Goal: Information Seeking & Learning: Learn about a topic

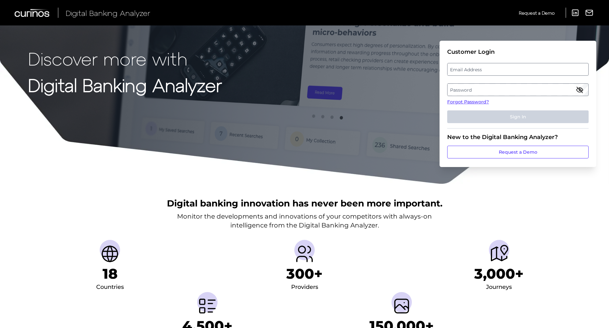
drag, startPoint x: 456, startPoint y: 66, endPoint x: 457, endPoint y: 75, distance: 9.6
click at [456, 66] on label "Email Address" at bounding box center [517, 69] width 140 height 11
click at [456, 66] on input "email" at bounding box center [517, 69] width 141 height 13
type input "[PERSON_NAME][EMAIL_ADDRESS][PERSON_NAME][DOMAIN_NAME]"
click at [499, 87] on label "Password" at bounding box center [517, 89] width 140 height 11
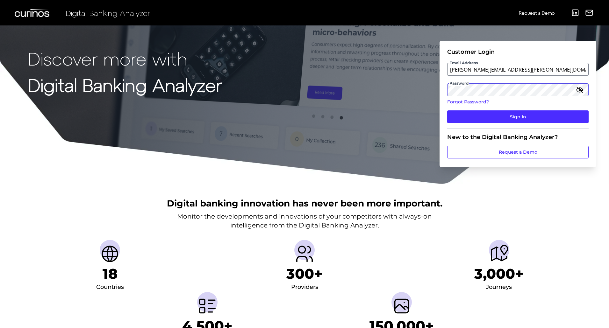
click at [447, 110] on button "Sign In" at bounding box center [517, 116] width 141 height 13
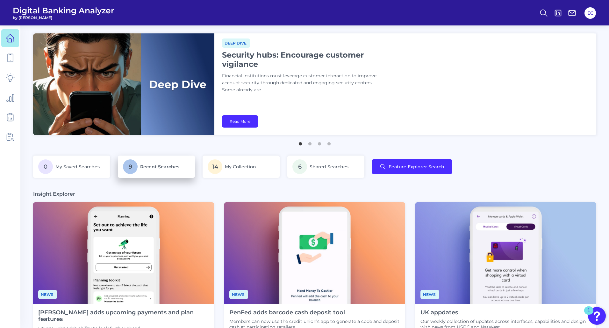
click at [144, 172] on p "9 Recent Searches" at bounding box center [156, 166] width 67 height 15
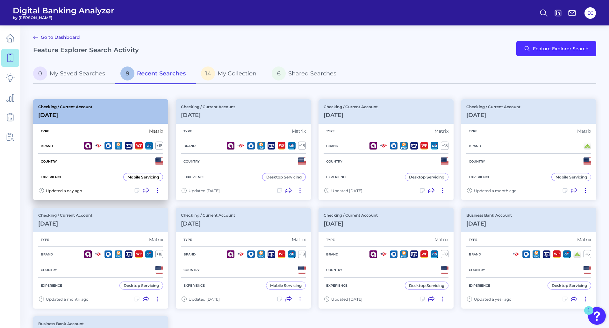
click at [129, 114] on div "Checking / Current Account [DATE]" at bounding box center [100, 111] width 135 height 25
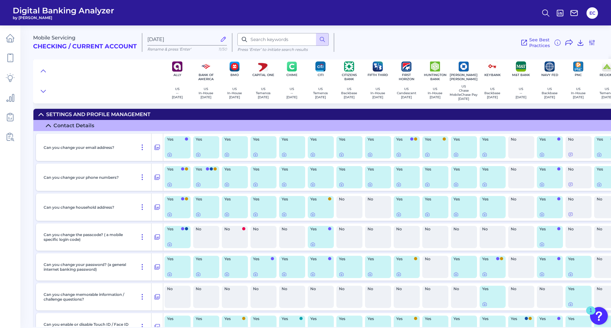
click at [81, 128] on div "Contact Details" at bounding box center [73, 126] width 41 height 6
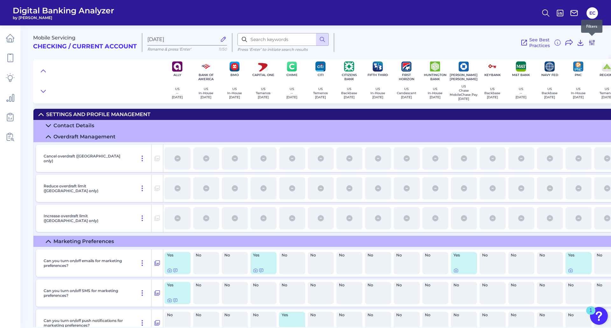
click at [596, 44] on icon at bounding box center [592, 43] width 8 height 8
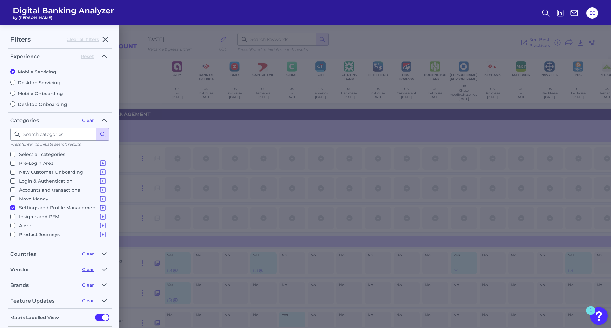
click at [28, 200] on p "Move Money" at bounding box center [63, 199] width 88 height 8
click at [15, 200] on input "Move Money Pay a Bill, Company or Person using an Account Number P2P - Payments…" at bounding box center [12, 198] width 5 height 5
checkbox input "true"
click at [28, 206] on p "Settings and Profile Management" at bounding box center [63, 208] width 88 height 8
click at [15, 206] on input "Settings and Profile Management Contact Details Overdraft Management Marketing …" at bounding box center [12, 207] width 5 height 5
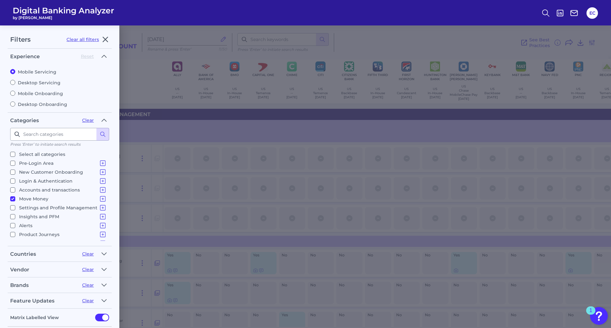
checkbox input "false"
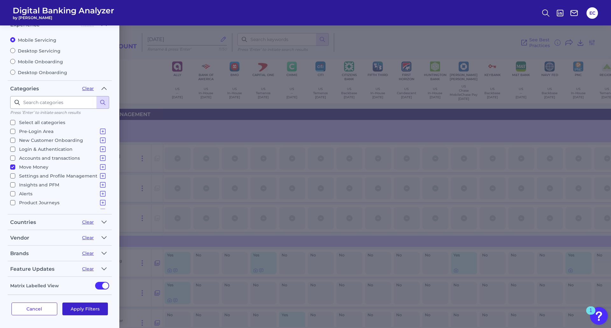
click at [89, 310] on button "Apply Filters" at bounding box center [85, 309] width 46 height 13
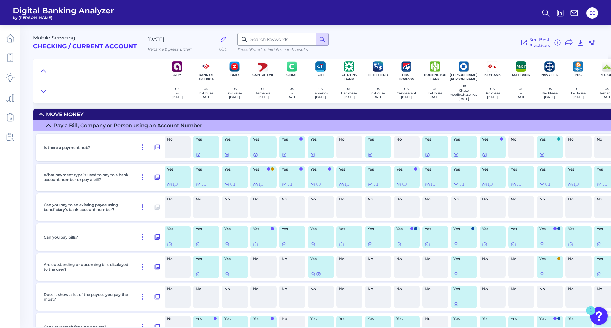
click at [47, 128] on icon at bounding box center [48, 125] width 5 height 5
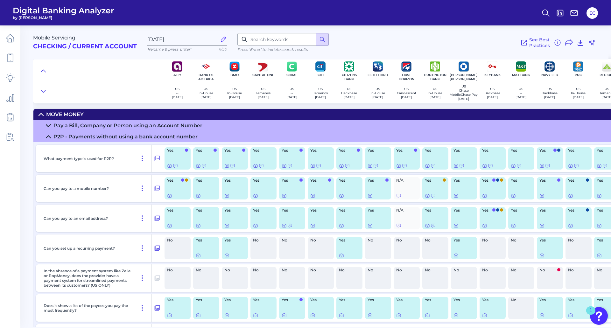
click at [48, 136] on summary "P2P - Payments without using a bank account number" at bounding box center [456, 136] width 846 height 11
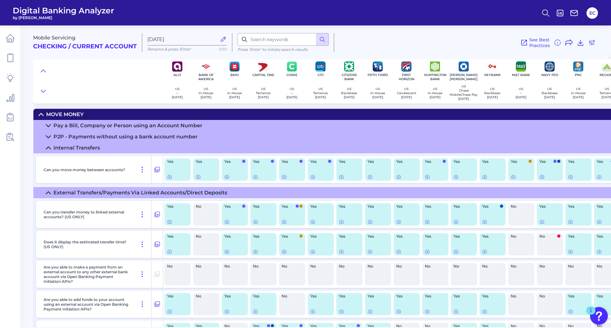
click at [49, 149] on icon at bounding box center [48, 148] width 4 height 2
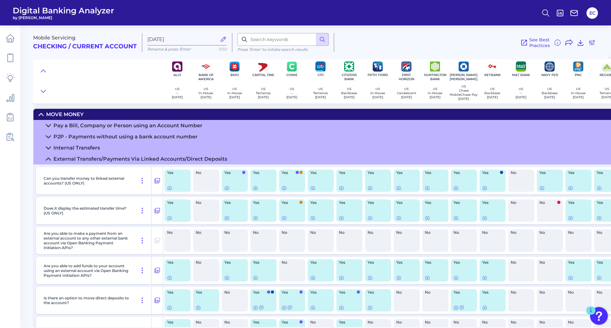
click at [50, 157] on summary "External Transfers/Payments Via Linked Accounts/Direct Deposits" at bounding box center [456, 158] width 846 height 11
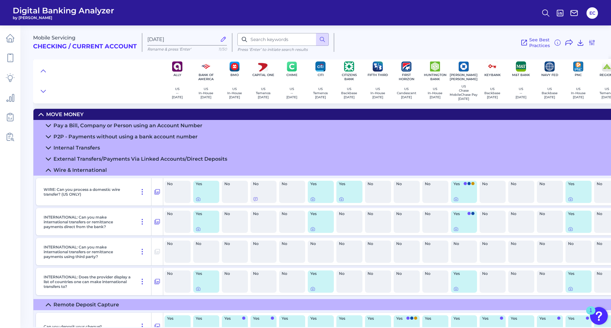
click at [48, 173] on icon at bounding box center [48, 170] width 5 height 5
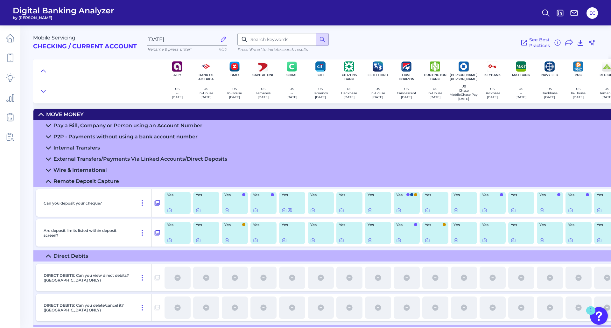
click at [46, 185] on summary "Remote Deposit Capture" at bounding box center [456, 181] width 846 height 11
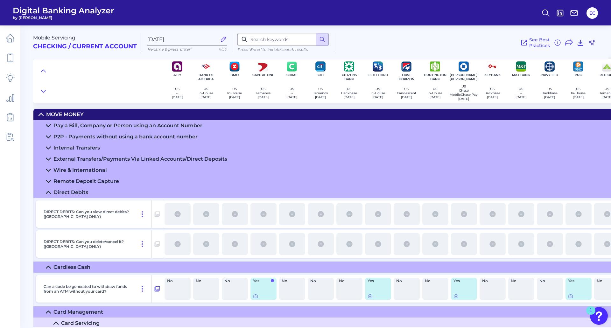
click at [48, 192] on summary "Direct Debits" at bounding box center [456, 192] width 846 height 11
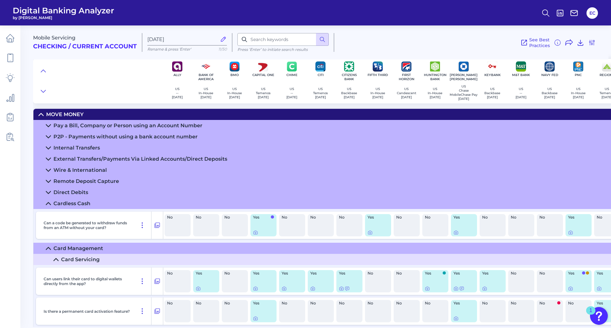
click at [47, 194] on icon at bounding box center [48, 192] width 5 height 5
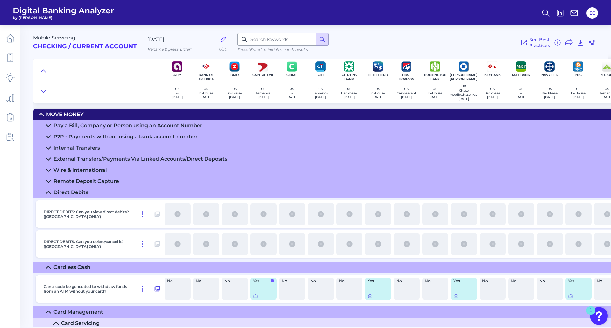
click at [47, 194] on icon at bounding box center [48, 192] width 5 height 5
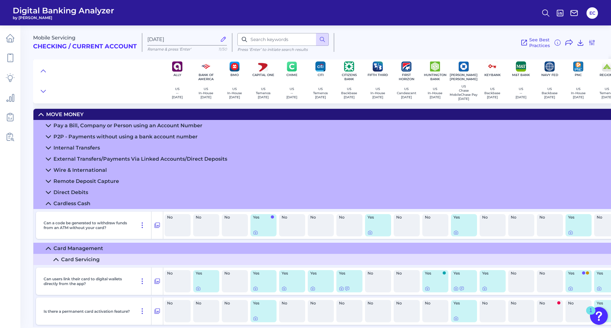
click at [48, 205] on icon at bounding box center [48, 203] width 4 height 2
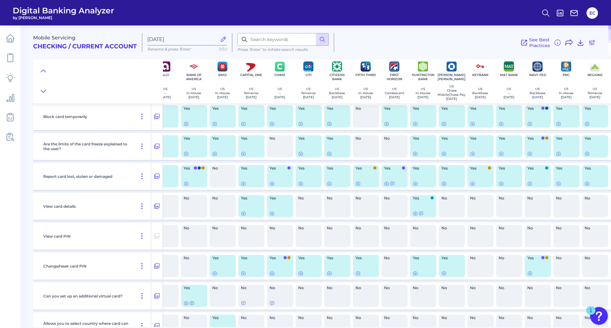
scroll to position [191, 0]
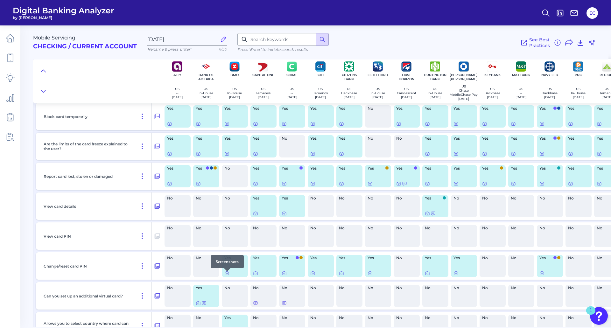
click at [225, 276] on icon at bounding box center [226, 273] width 5 height 5
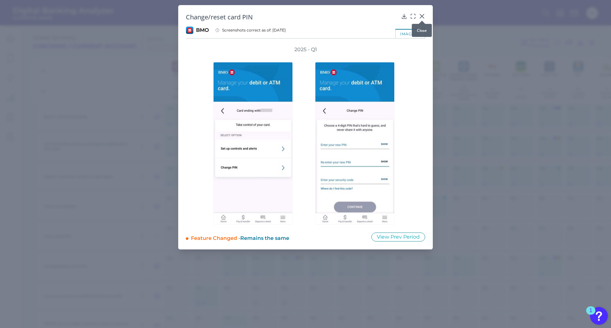
click at [420, 18] on div at bounding box center [422, 21] width 6 height 6
click at [420, 16] on icon at bounding box center [422, 16] width 6 height 6
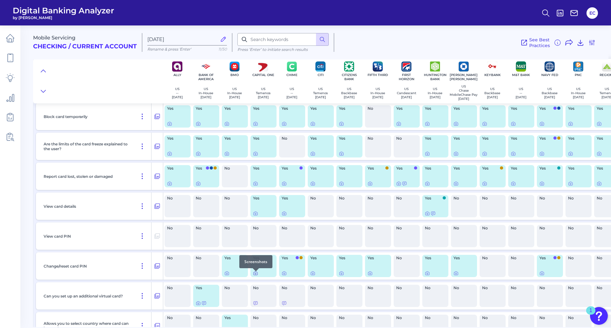
click at [255, 274] on icon at bounding box center [255, 273] width 1 height 1
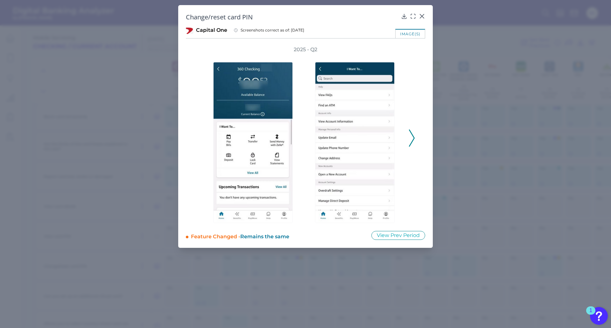
click at [415, 139] on div "2025 - Q2" at bounding box center [305, 134] width 239 height 177
click at [412, 136] on icon at bounding box center [412, 138] width 6 height 17
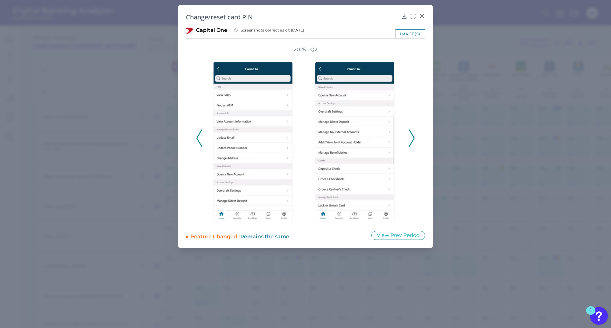
click at [412, 136] on icon at bounding box center [412, 138] width 6 height 17
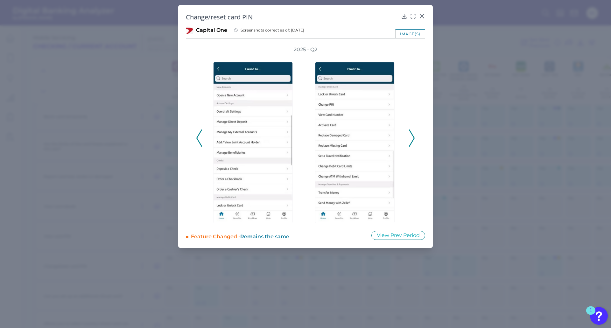
click at [412, 136] on icon at bounding box center [412, 138] width 6 height 17
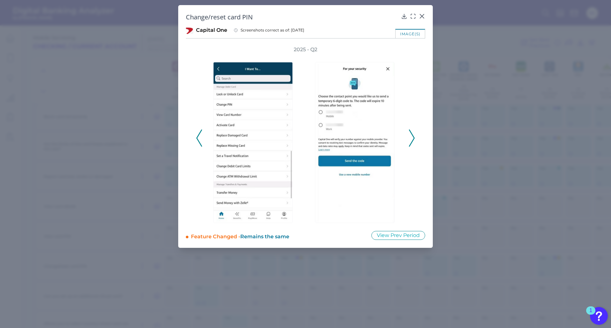
click at [412, 136] on icon at bounding box center [412, 138] width 6 height 17
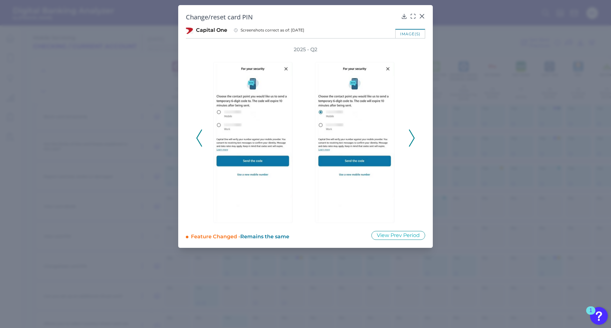
click at [412, 136] on icon at bounding box center [412, 138] width 6 height 17
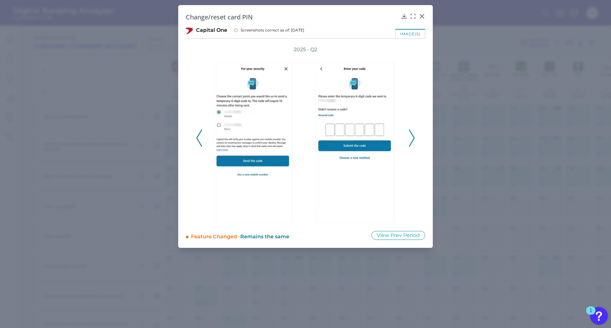
click at [412, 136] on icon at bounding box center [412, 138] width 6 height 17
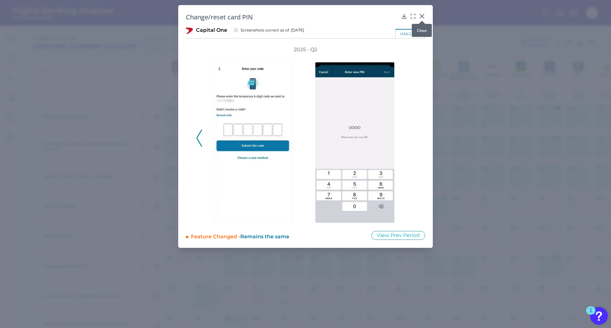
click at [424, 17] on icon at bounding box center [422, 16] width 6 height 6
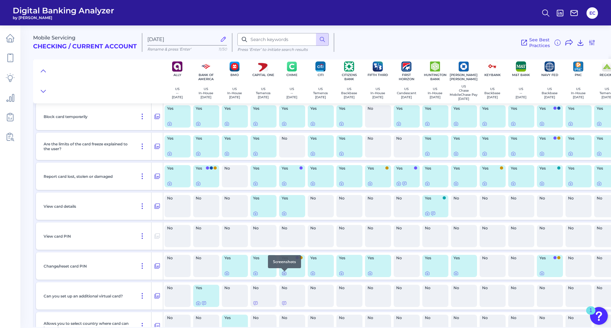
click at [284, 276] on icon at bounding box center [284, 273] width 5 height 5
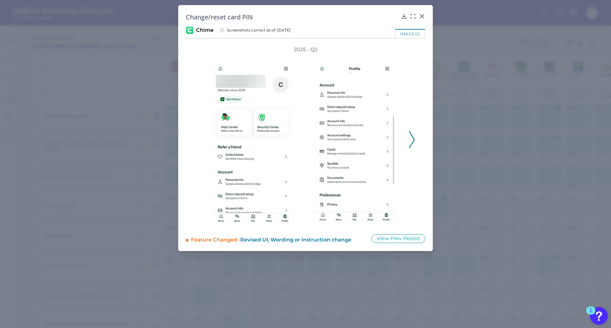
click at [412, 143] on icon at bounding box center [412, 139] width 6 height 17
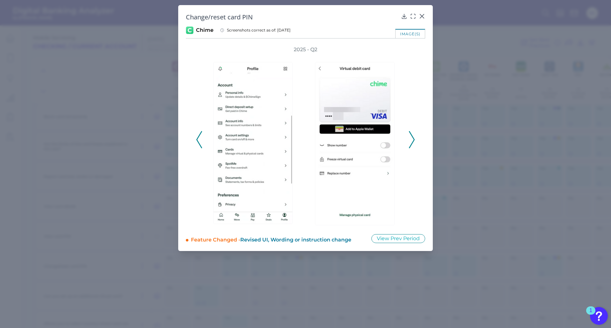
click at [412, 142] on icon at bounding box center [412, 139] width 6 height 17
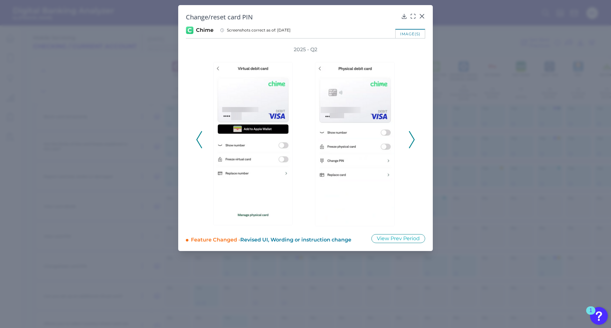
click at [412, 142] on icon at bounding box center [412, 139] width 6 height 17
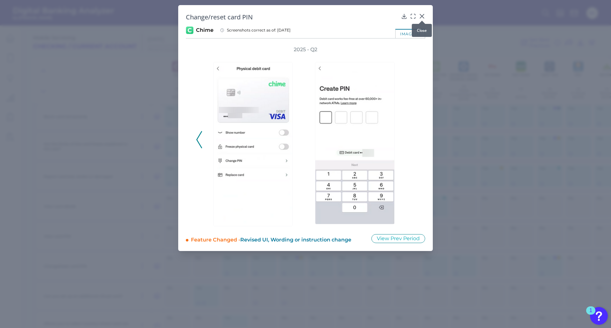
click at [422, 15] on icon at bounding box center [422, 16] width 6 height 6
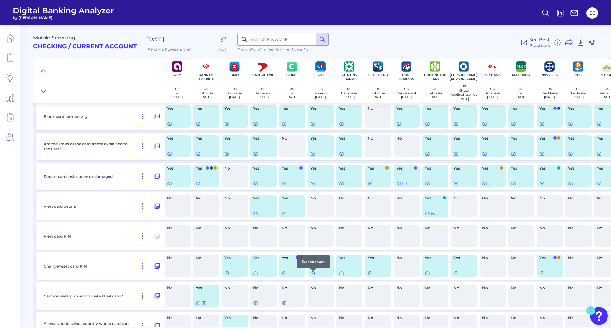
click at [311, 276] on icon at bounding box center [312, 273] width 5 height 5
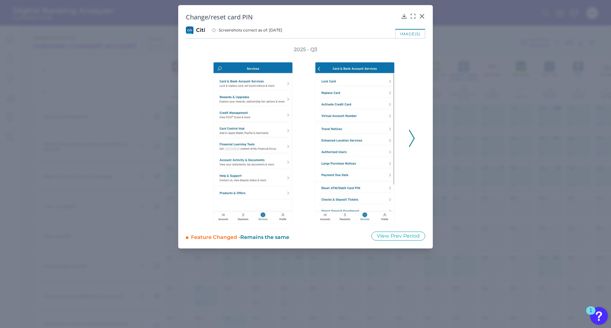
click at [410, 136] on icon at bounding box center [412, 138] width 6 height 17
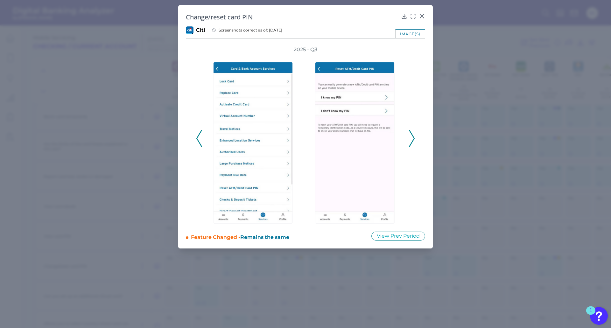
click at [410, 136] on icon at bounding box center [412, 138] width 6 height 17
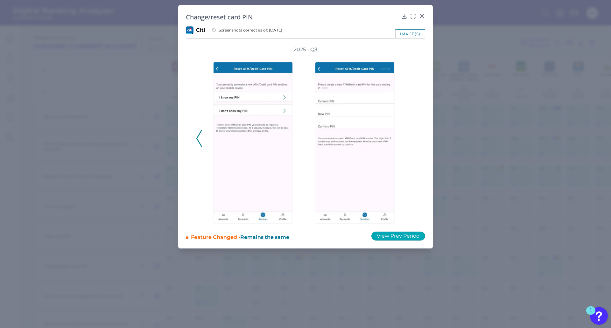
click at [404, 239] on button "View Prev Period" at bounding box center [398, 236] width 54 height 9
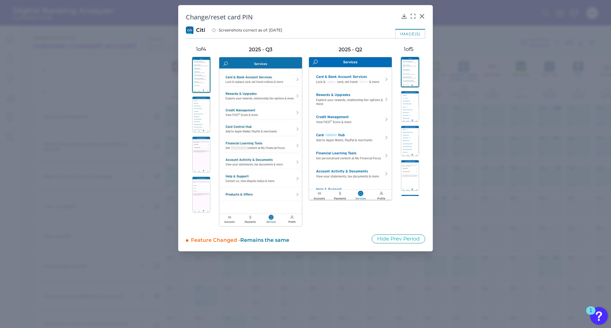
click at [413, 75] on img at bounding box center [410, 72] width 18 height 30
click at [413, 109] on img at bounding box center [410, 106] width 18 height 31
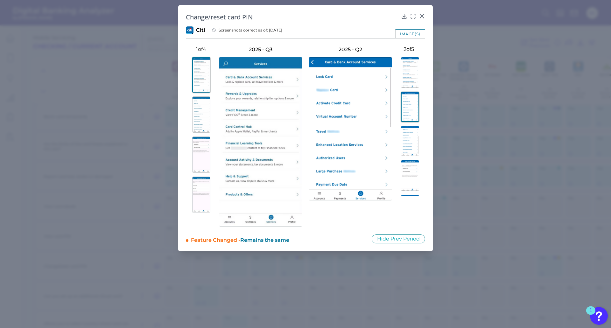
click at [411, 140] on img at bounding box center [410, 141] width 18 height 31
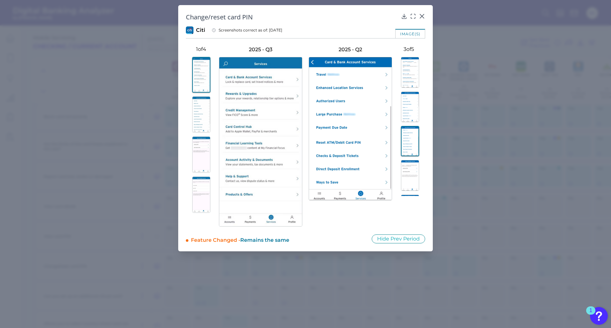
click at [405, 170] on img at bounding box center [410, 175] width 18 height 31
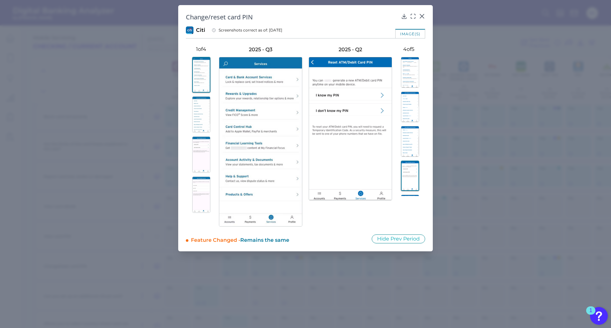
scroll to position [29, 0]
click at [406, 174] on img at bounding box center [410, 181] width 18 height 31
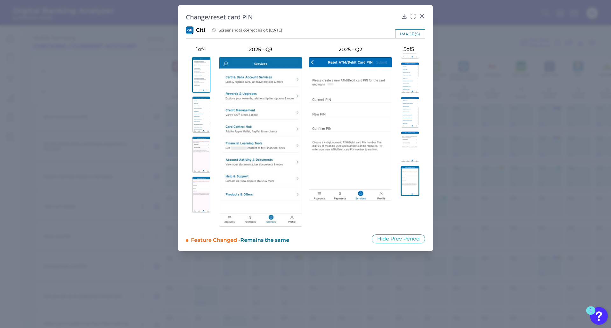
click at [407, 145] on img at bounding box center [410, 146] width 18 height 31
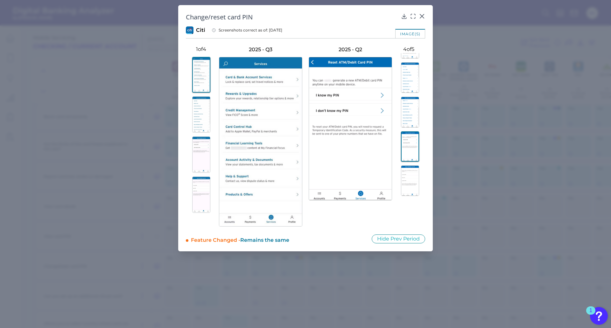
click at [198, 112] on img at bounding box center [201, 114] width 18 height 36
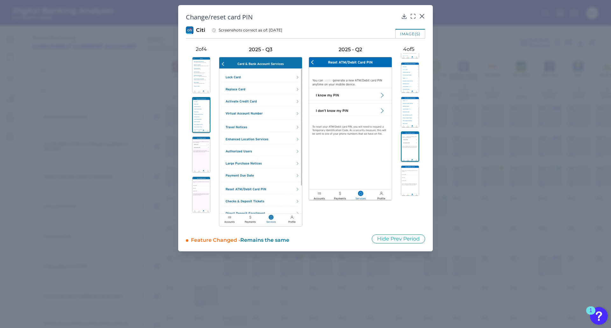
click at [196, 153] on img at bounding box center [201, 155] width 18 height 36
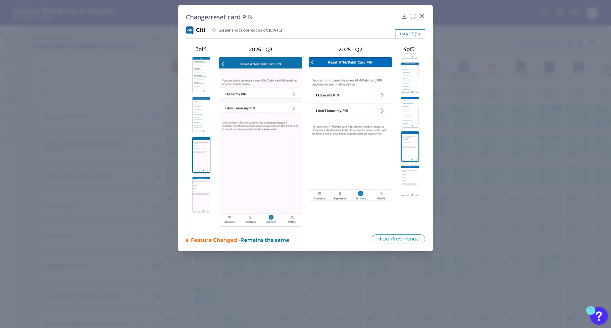
click at [200, 181] on img at bounding box center [201, 195] width 18 height 36
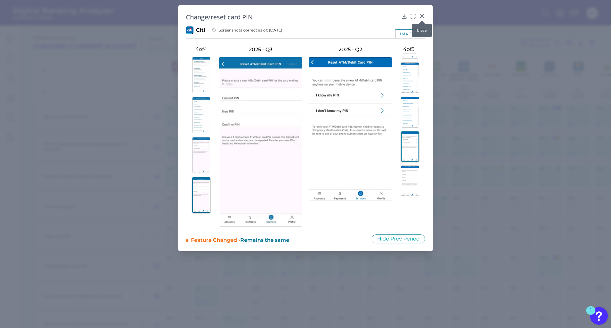
click at [423, 17] on icon at bounding box center [422, 16] width 6 height 6
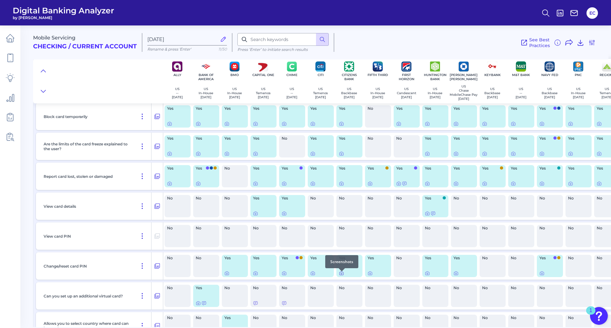
click at [342, 274] on icon at bounding box center [341, 273] width 1 height 1
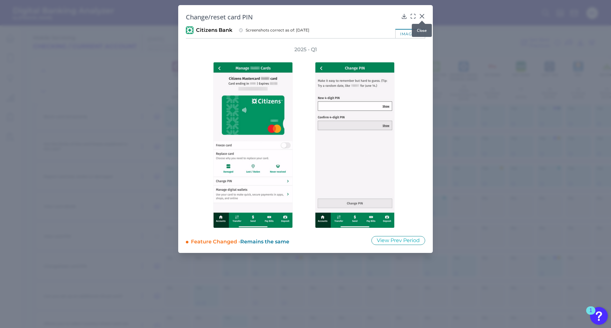
click at [422, 16] on icon at bounding box center [422, 16] width 4 height 4
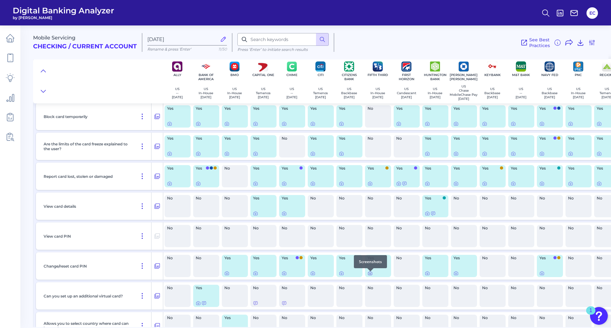
click at [369, 276] on icon at bounding box center [370, 273] width 5 height 5
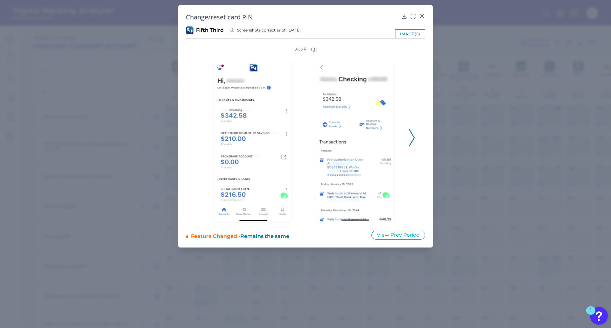
click at [411, 137] on icon at bounding box center [412, 137] width 6 height 17
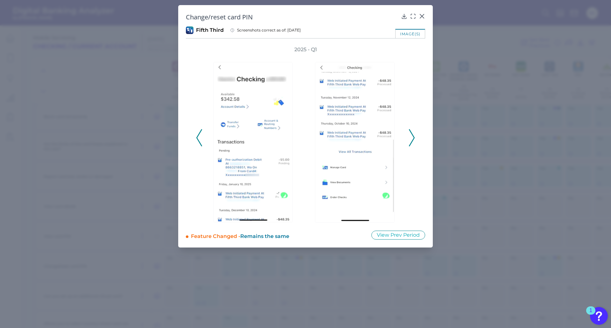
click at [411, 137] on icon at bounding box center [412, 137] width 6 height 17
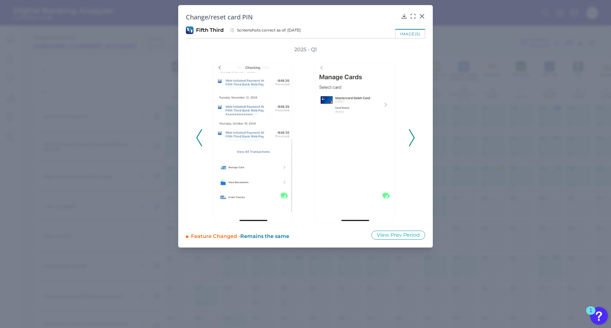
click at [411, 137] on icon at bounding box center [412, 137] width 6 height 17
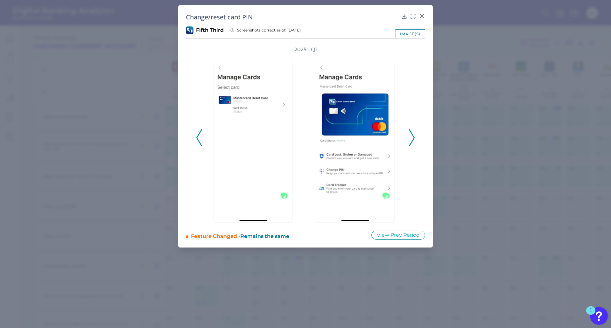
click at [411, 137] on icon at bounding box center [412, 137] width 6 height 17
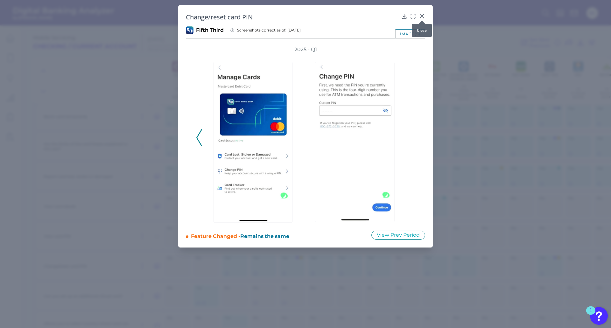
click at [420, 16] on icon at bounding box center [422, 16] width 6 height 6
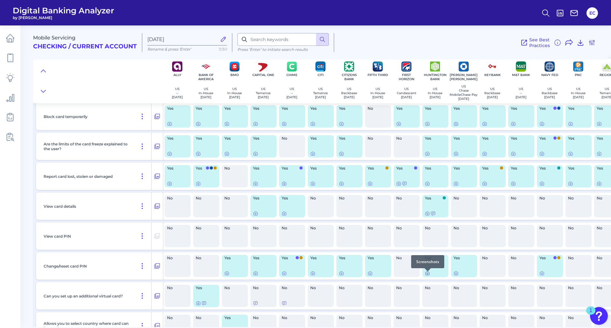
click at [429, 275] on icon at bounding box center [428, 274] width 4 height 4
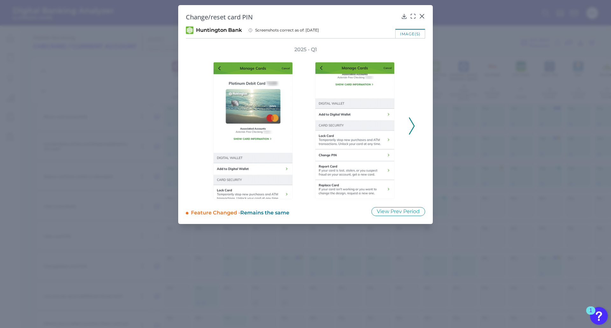
click at [411, 123] on icon at bounding box center [412, 125] width 6 height 17
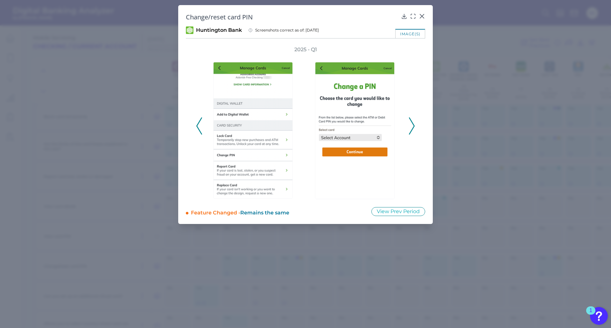
click at [411, 123] on icon at bounding box center [412, 125] width 6 height 17
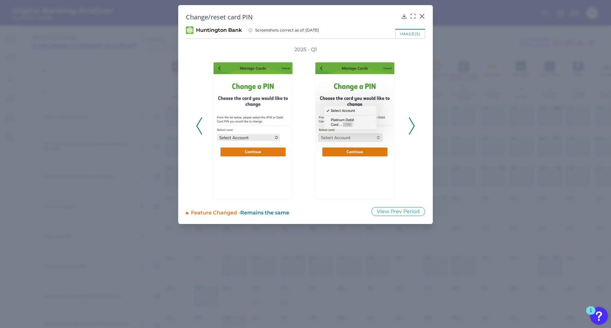
click at [411, 123] on icon at bounding box center [412, 125] width 6 height 17
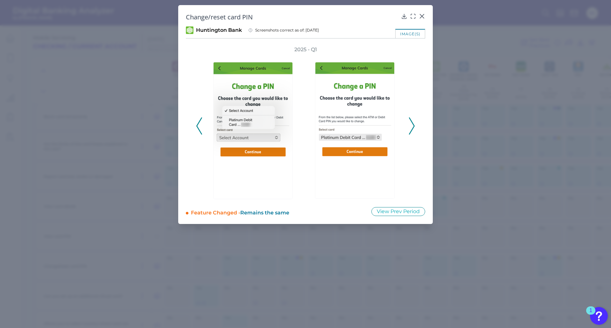
click at [411, 123] on icon at bounding box center [412, 125] width 6 height 17
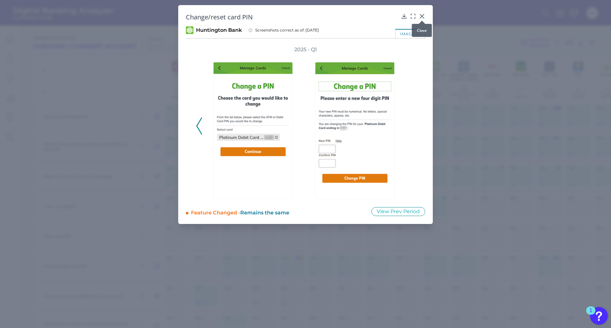
click at [422, 15] on icon at bounding box center [422, 16] width 6 height 6
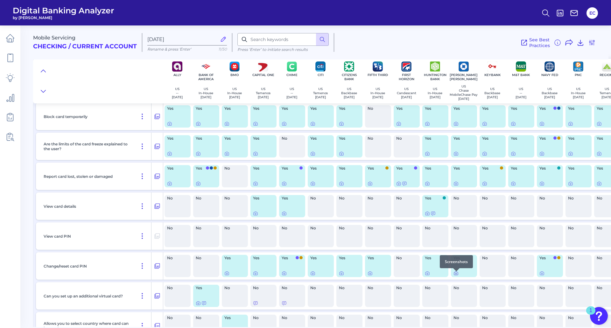
click at [456, 276] on icon at bounding box center [456, 273] width 5 height 5
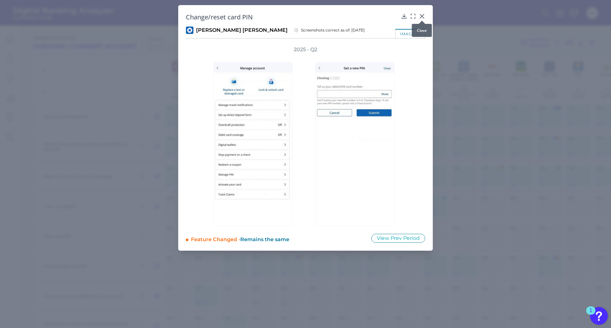
click at [421, 17] on icon at bounding box center [422, 16] width 4 height 4
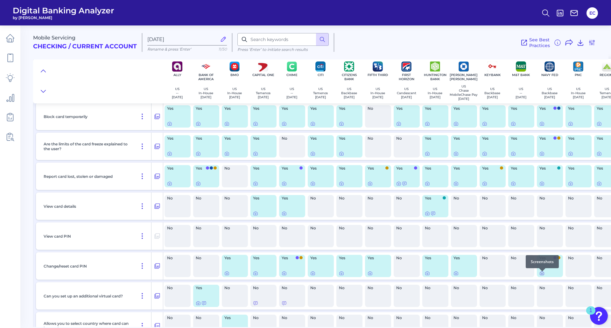
click at [543, 276] on icon at bounding box center [542, 273] width 5 height 5
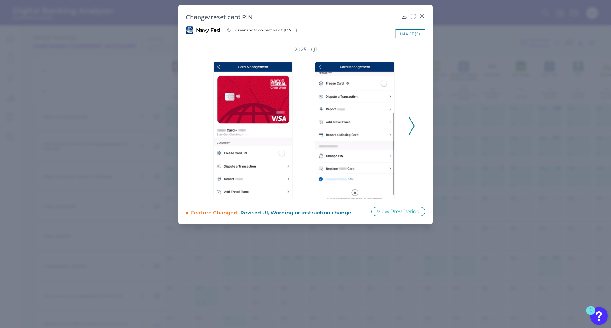
click at [411, 130] on icon at bounding box center [412, 125] width 6 height 17
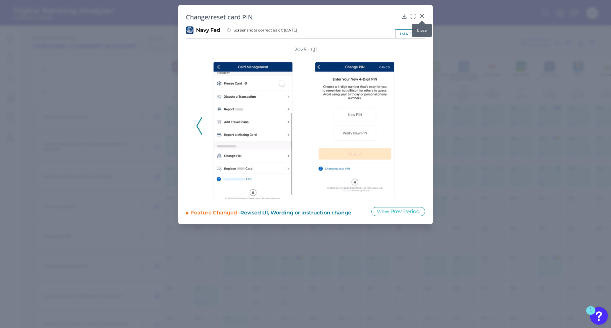
click at [422, 16] on icon at bounding box center [422, 16] width 4 height 4
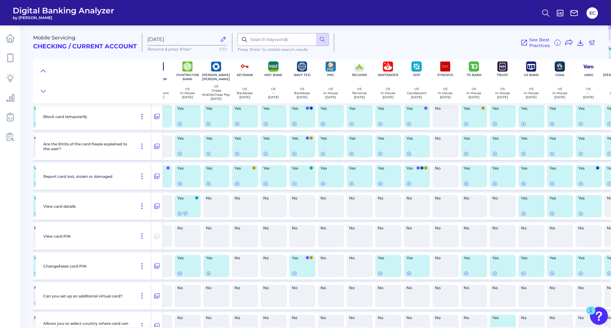
scroll to position [191, 248]
click at [382, 275] on icon at bounding box center [380, 274] width 4 height 4
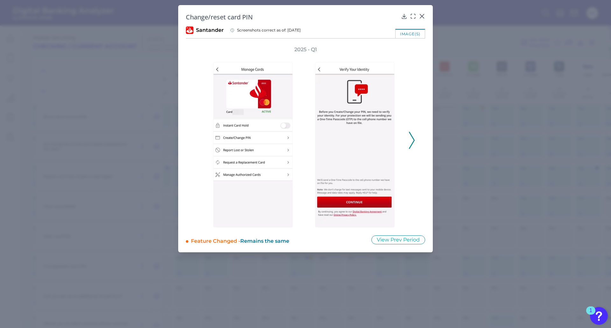
click at [414, 138] on icon at bounding box center [412, 140] width 6 height 17
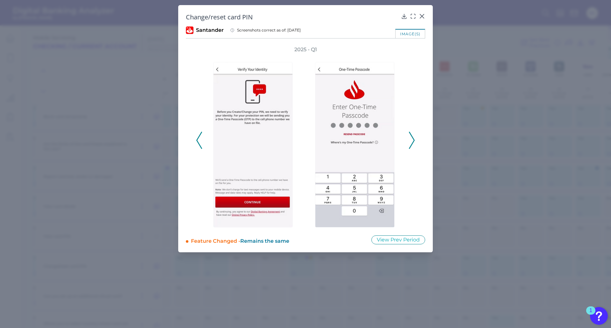
click at [414, 138] on icon at bounding box center [412, 140] width 6 height 17
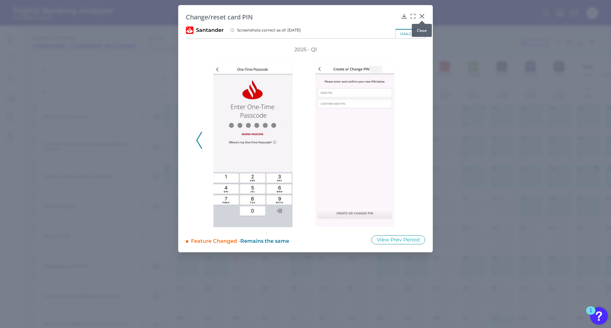
click at [421, 17] on icon at bounding box center [422, 16] width 4 height 4
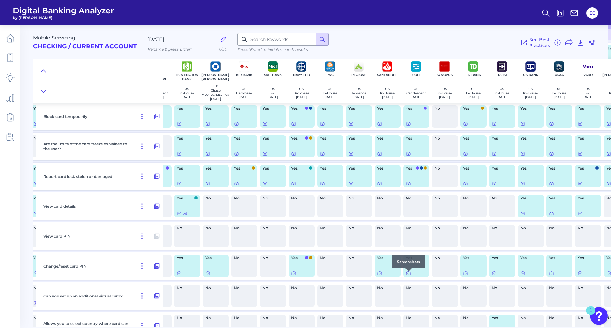
click at [409, 276] on icon at bounding box center [408, 273] width 5 height 5
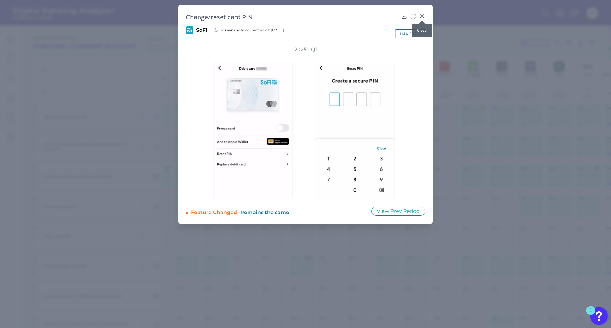
click at [420, 13] on icon at bounding box center [422, 16] width 6 height 6
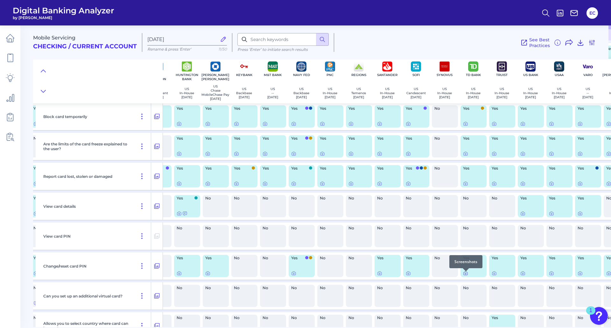
click at [466, 275] on icon at bounding box center [465, 273] width 5 height 5
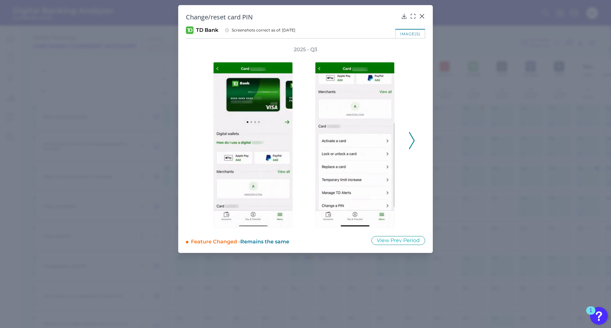
click at [410, 138] on icon at bounding box center [412, 140] width 6 height 17
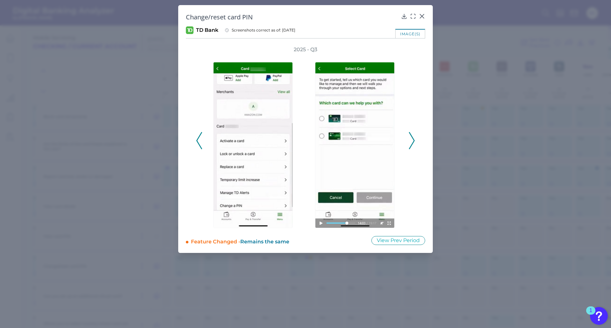
click at [410, 138] on icon at bounding box center [412, 140] width 6 height 17
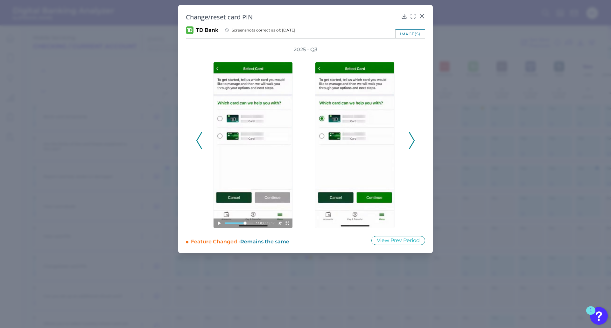
click at [410, 138] on icon at bounding box center [412, 140] width 6 height 17
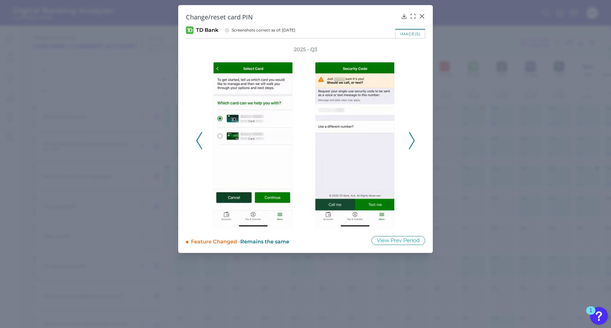
click at [410, 138] on icon at bounding box center [412, 140] width 6 height 17
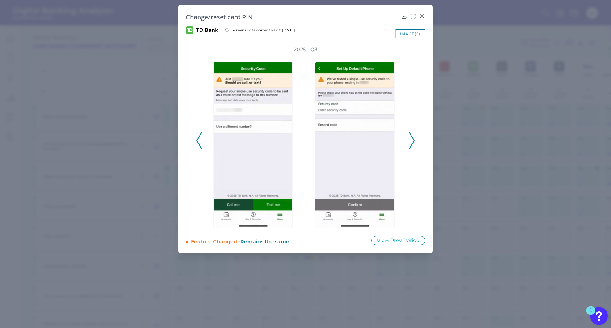
click at [410, 138] on icon at bounding box center [412, 140] width 6 height 17
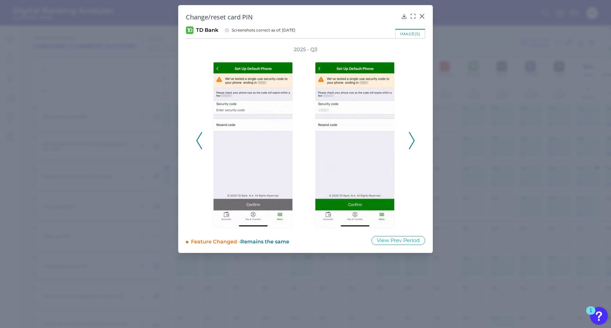
click at [411, 139] on icon at bounding box center [412, 140] width 6 height 17
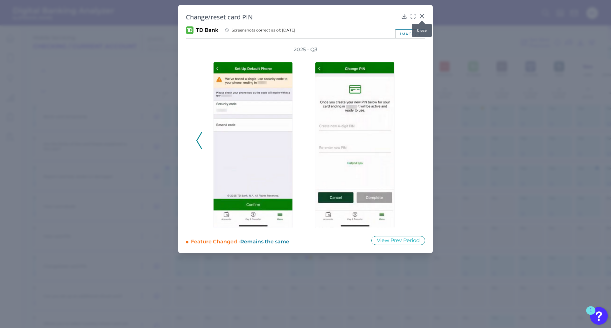
click at [422, 16] on icon at bounding box center [422, 16] width 4 height 4
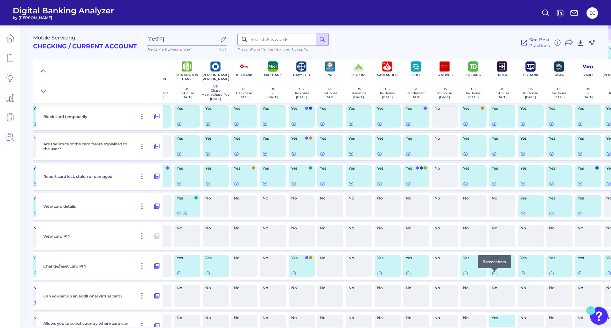
click at [493, 275] on icon at bounding box center [494, 273] width 5 height 5
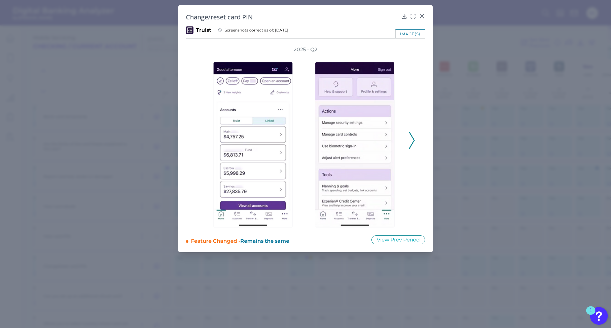
click at [412, 139] on icon at bounding box center [412, 140] width 6 height 17
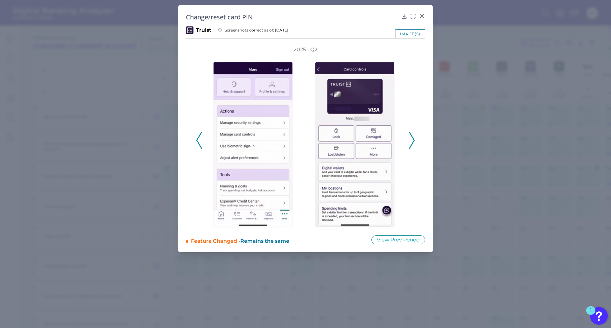
click at [412, 139] on icon at bounding box center [412, 140] width 6 height 17
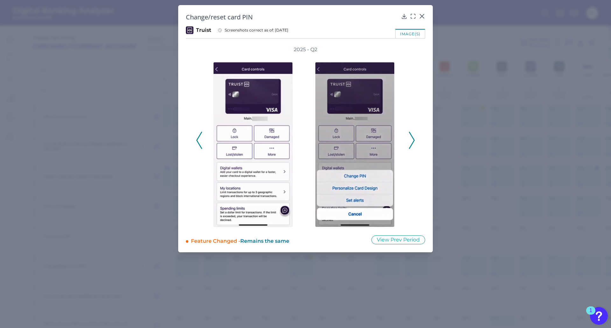
click at [412, 139] on icon at bounding box center [412, 140] width 6 height 17
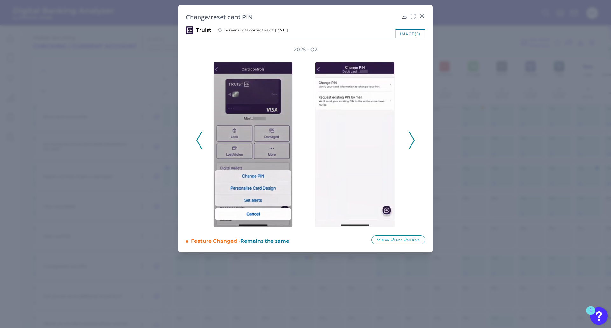
click at [412, 139] on icon at bounding box center [412, 140] width 6 height 17
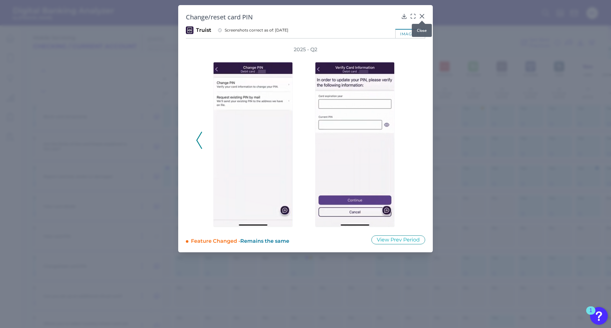
click at [422, 14] on icon at bounding box center [422, 16] width 6 height 6
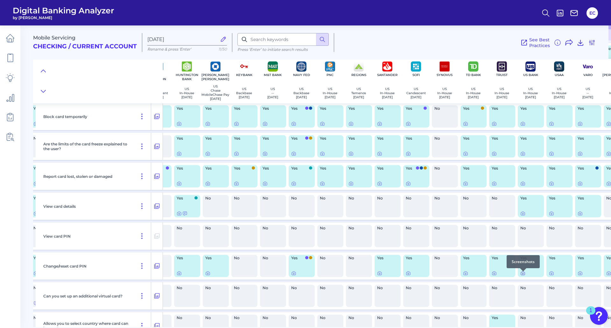
click at [522, 275] on icon at bounding box center [522, 273] width 5 height 5
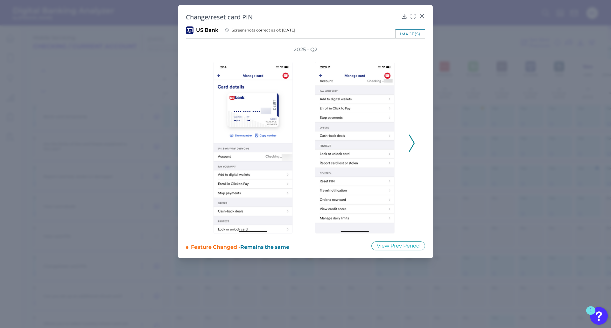
click at [410, 145] on icon at bounding box center [412, 143] width 6 height 17
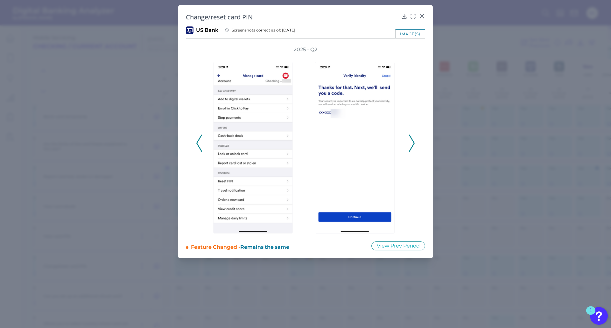
click at [410, 145] on icon at bounding box center [412, 143] width 6 height 17
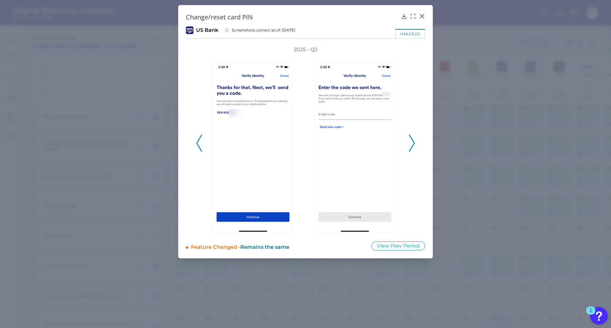
click at [410, 145] on icon at bounding box center [412, 143] width 6 height 17
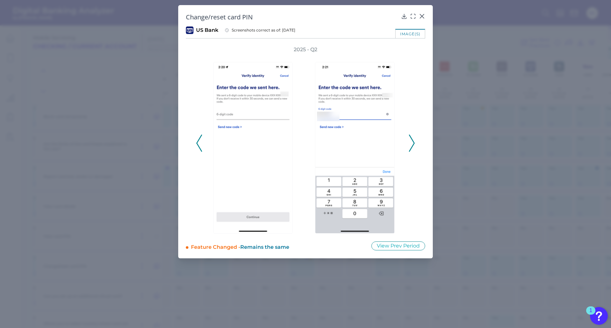
click at [410, 145] on icon at bounding box center [412, 143] width 6 height 17
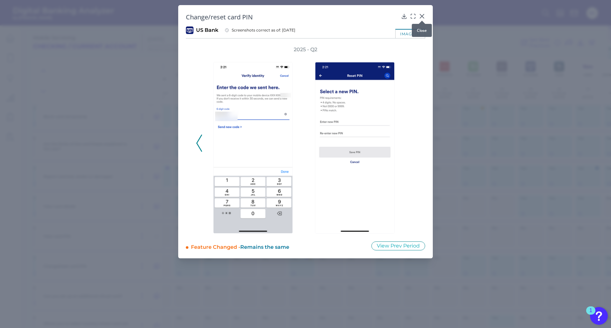
click at [424, 16] on icon at bounding box center [422, 16] width 6 height 6
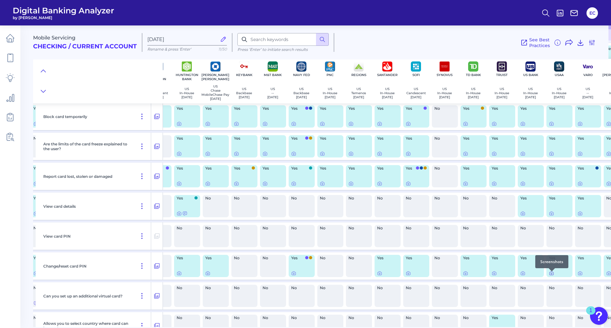
click at [552, 276] on icon at bounding box center [551, 273] width 5 height 5
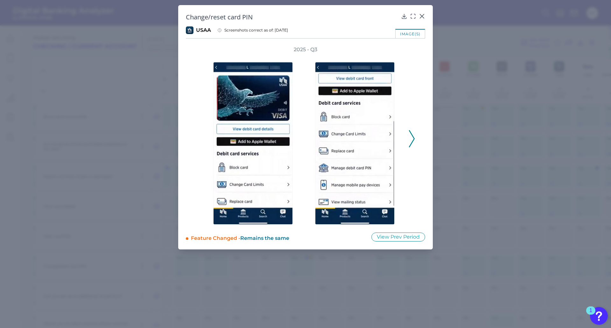
click at [413, 138] on icon at bounding box center [412, 138] width 6 height 17
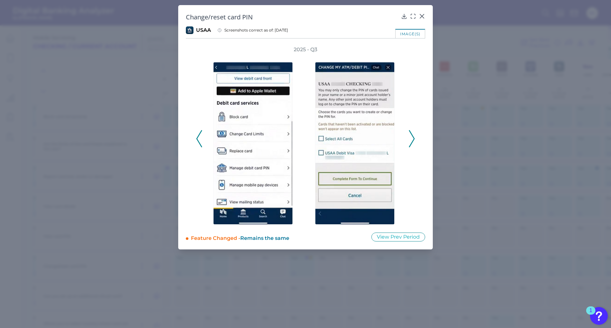
click at [413, 138] on icon at bounding box center [412, 138] width 6 height 17
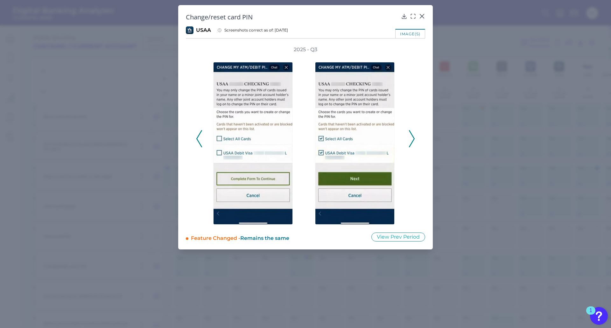
click at [413, 138] on icon at bounding box center [412, 138] width 6 height 17
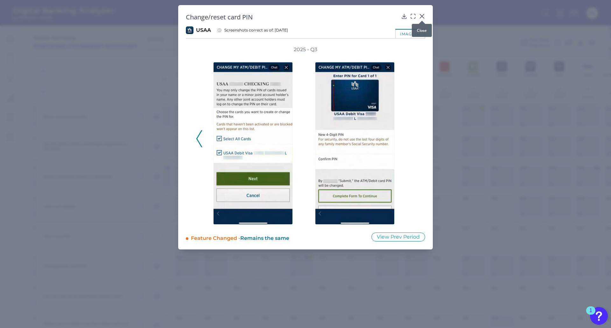
click at [423, 18] on div at bounding box center [422, 21] width 6 height 6
click at [420, 16] on icon at bounding box center [422, 16] width 6 height 6
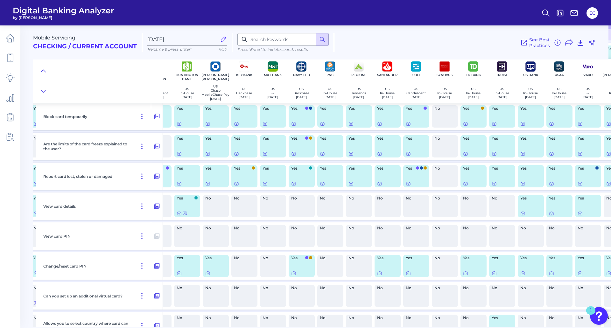
click at [579, 277] on div "Yes" at bounding box center [588, 266] width 26 height 22
click at [579, 273] on div at bounding box center [580, 271] width 6 height 6
click at [579, 276] on icon at bounding box center [580, 273] width 5 height 5
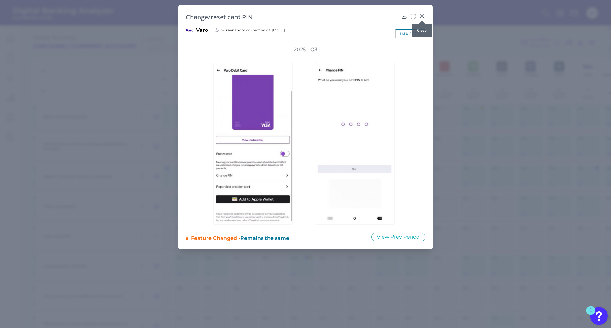
click at [421, 18] on div at bounding box center [422, 21] width 6 height 6
click at [422, 14] on icon at bounding box center [422, 16] width 6 height 6
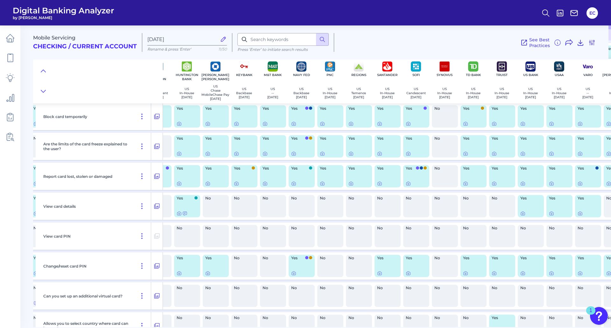
scroll to position [191, 274]
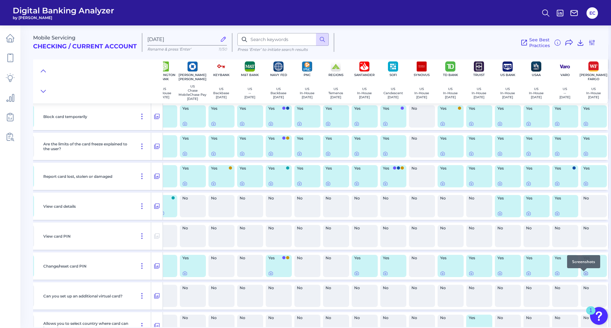
click at [583, 276] on icon at bounding box center [585, 273] width 5 height 5
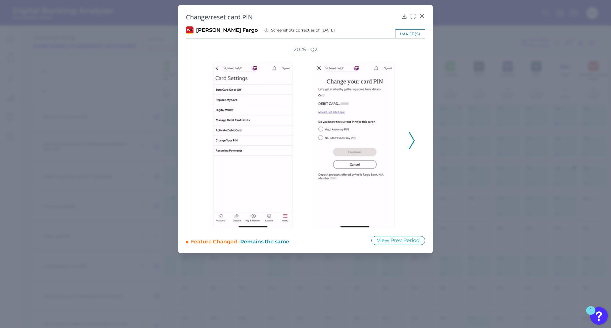
click at [413, 142] on icon at bounding box center [412, 140] width 6 height 17
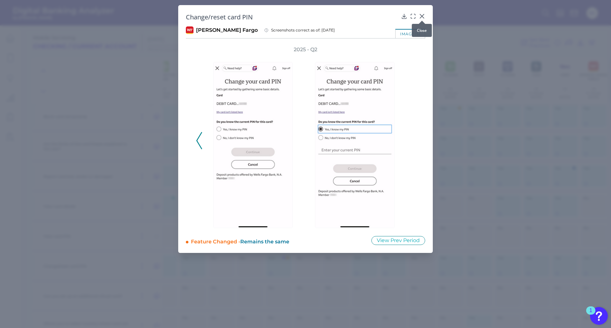
click at [420, 16] on icon at bounding box center [422, 16] width 6 height 6
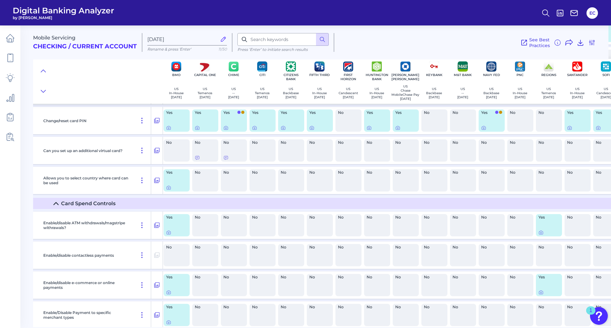
scroll to position [336, 0]
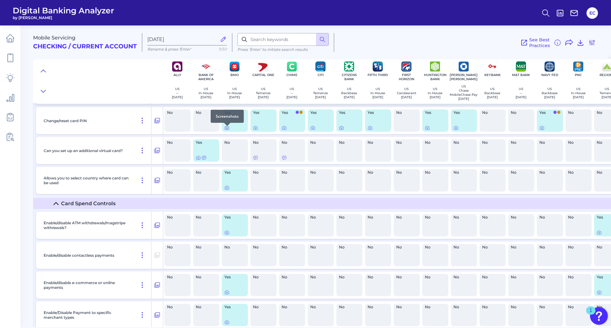
click at [227, 130] on icon at bounding box center [226, 127] width 5 height 5
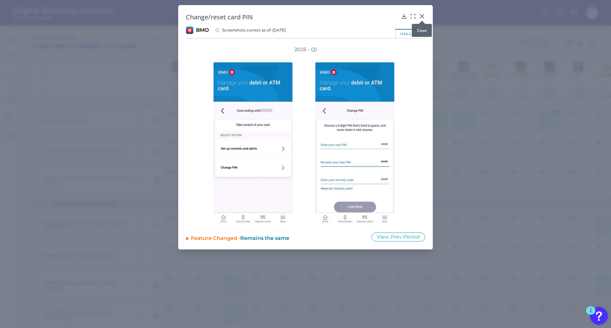
click at [424, 15] on icon at bounding box center [422, 16] width 4 height 4
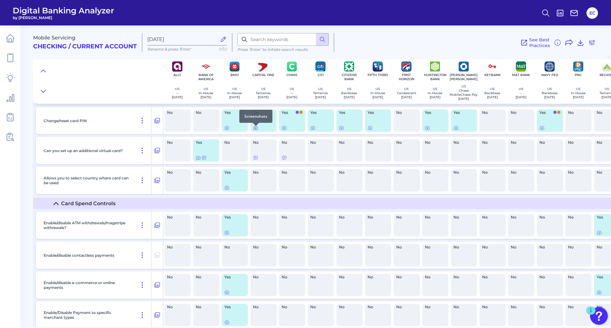
click at [255, 129] on div at bounding box center [256, 126] width 6 height 6
click at [255, 130] on icon at bounding box center [255, 127] width 5 height 5
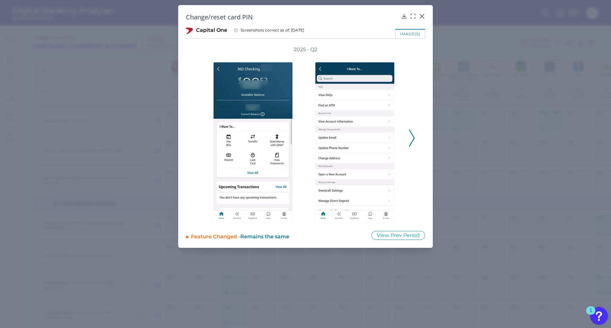
click at [409, 143] on icon at bounding box center [412, 138] width 6 height 17
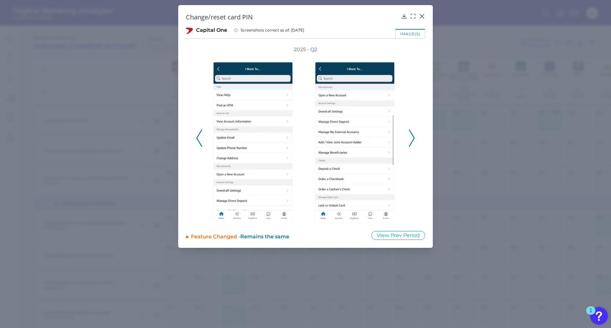
click at [409, 143] on icon at bounding box center [412, 138] width 6 height 17
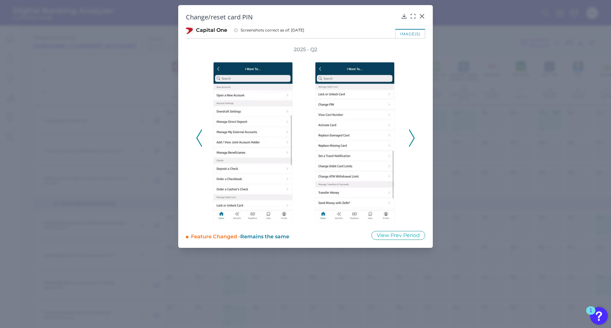
click at [409, 143] on icon at bounding box center [412, 138] width 6 height 17
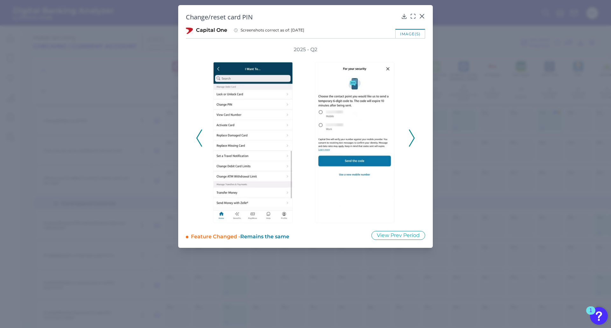
click at [409, 143] on icon at bounding box center [412, 138] width 6 height 17
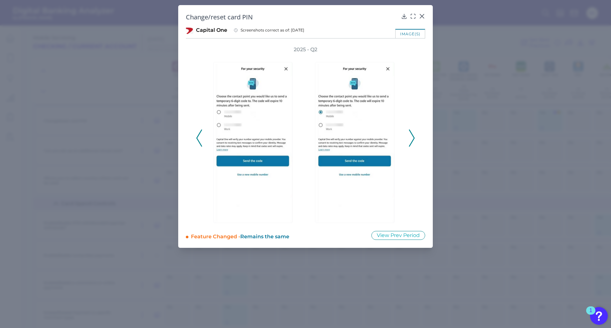
click at [409, 143] on icon at bounding box center [412, 138] width 6 height 17
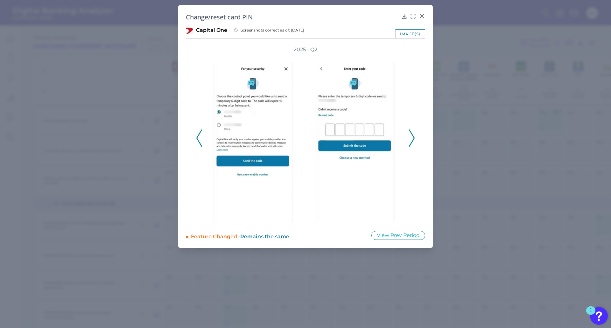
click at [409, 143] on icon at bounding box center [412, 138] width 6 height 17
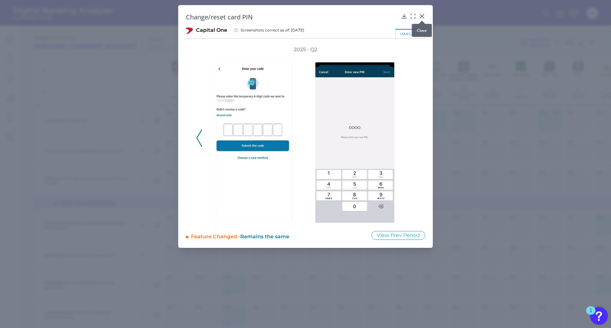
click at [423, 16] on icon at bounding box center [422, 16] width 6 height 6
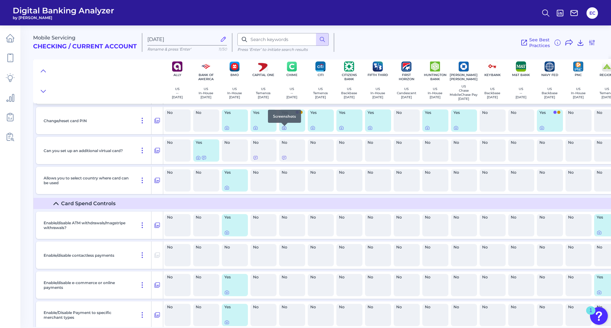
click at [283, 130] on icon at bounding box center [284, 128] width 4 height 4
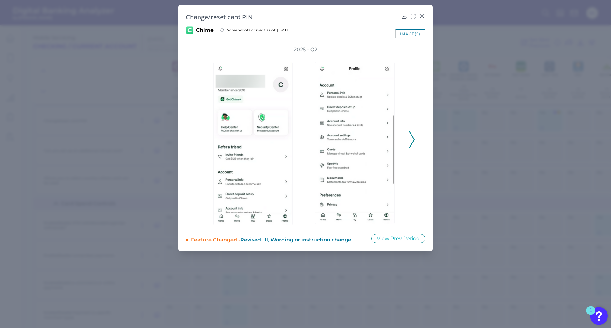
click at [414, 137] on icon at bounding box center [412, 139] width 6 height 17
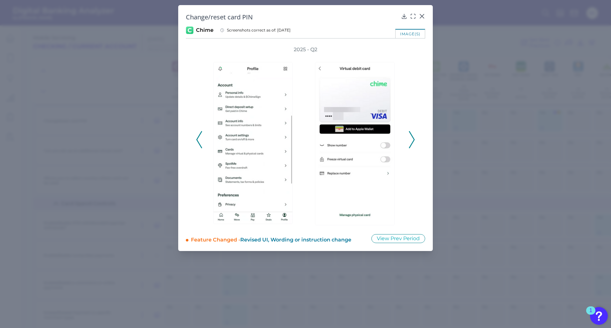
click at [414, 137] on icon at bounding box center [412, 139] width 6 height 17
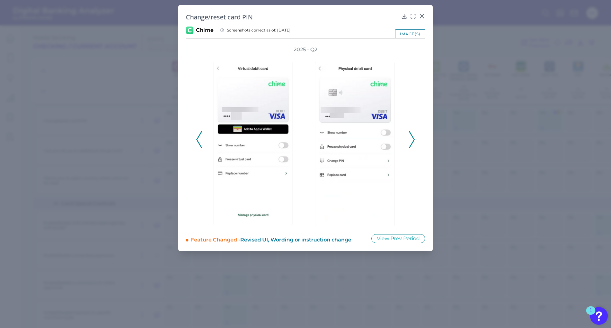
click at [414, 137] on icon at bounding box center [412, 139] width 6 height 17
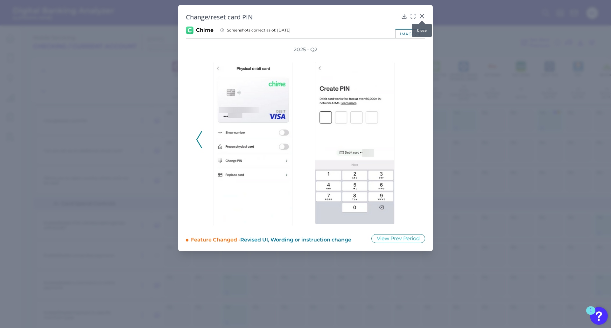
click at [422, 17] on icon at bounding box center [422, 16] width 4 height 4
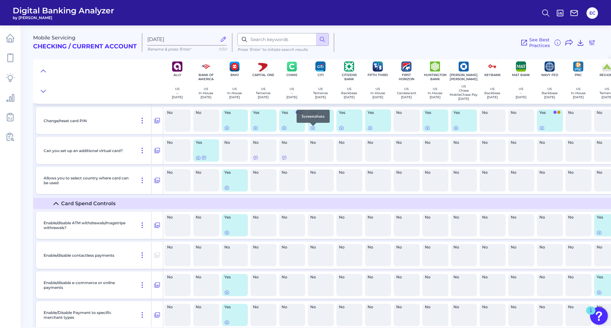
click at [313, 128] on div at bounding box center [313, 126] width 6 height 6
click at [313, 130] on icon at bounding box center [312, 127] width 5 height 5
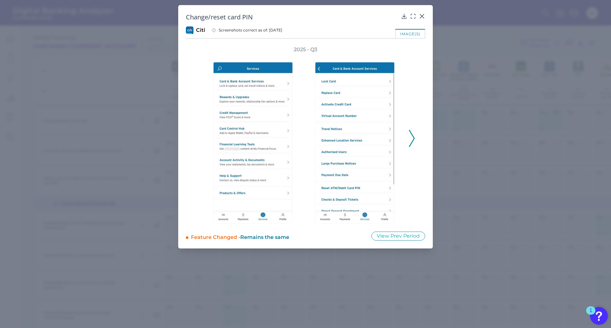
click at [412, 137] on icon at bounding box center [412, 138] width 6 height 17
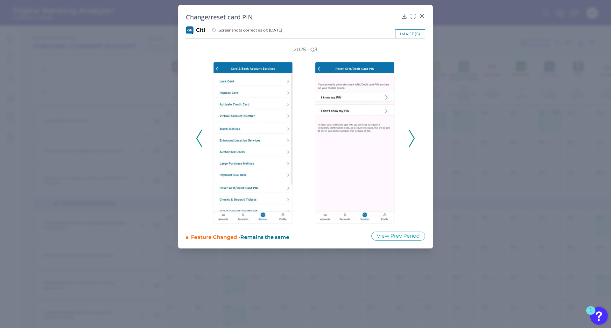
click at [412, 137] on icon at bounding box center [412, 138] width 6 height 17
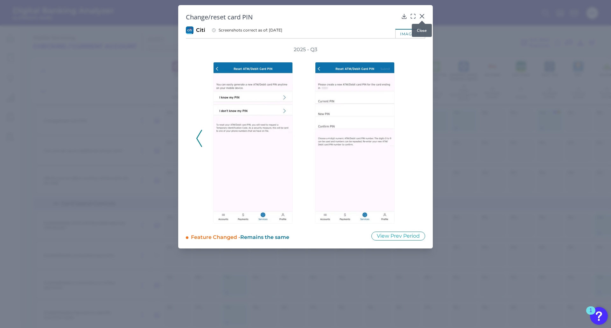
click at [423, 18] on div at bounding box center [422, 21] width 6 height 6
click at [420, 16] on icon at bounding box center [422, 16] width 6 height 6
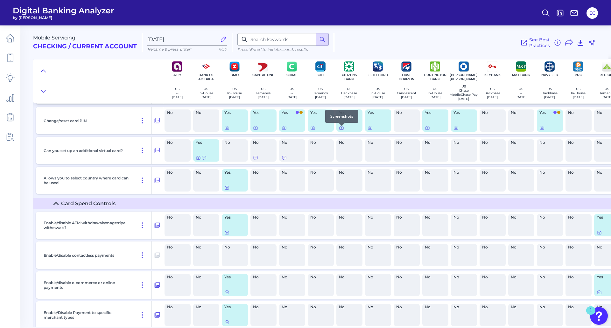
click at [342, 129] on div at bounding box center [342, 126] width 6 height 6
click at [342, 130] on icon at bounding box center [341, 127] width 5 height 5
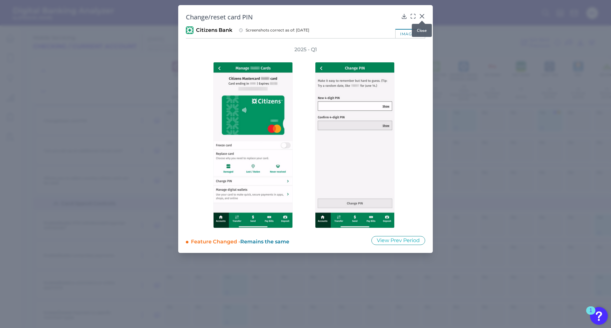
drag, startPoint x: 423, startPoint y: 15, endPoint x: 442, endPoint y: 19, distance: 19.5
click at [423, 15] on icon at bounding box center [422, 16] width 4 height 4
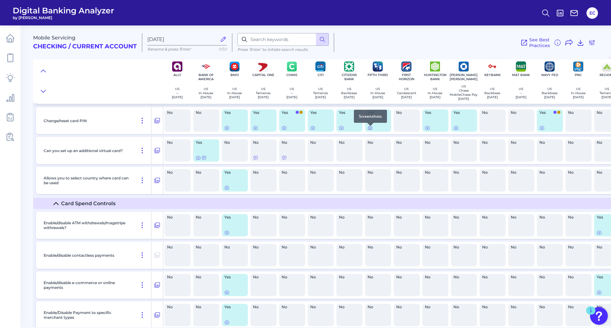
click at [371, 130] on icon at bounding box center [370, 127] width 5 height 5
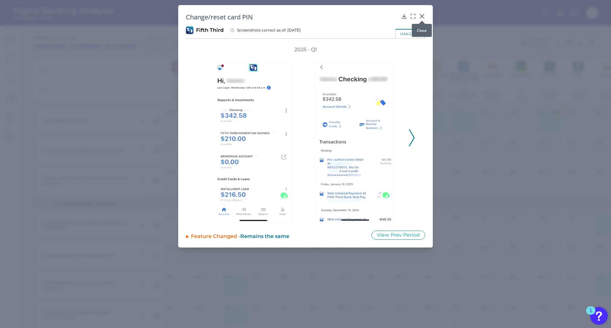
click at [423, 17] on icon at bounding box center [422, 16] width 6 height 6
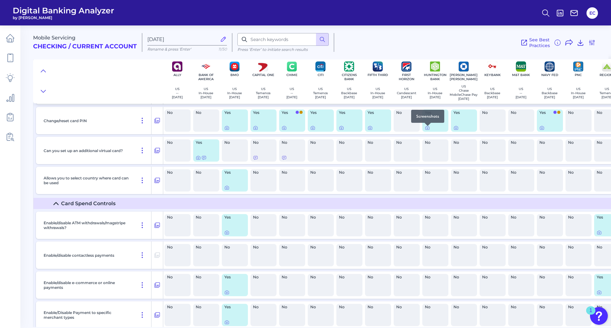
click at [427, 129] on div at bounding box center [428, 126] width 6 height 6
click at [426, 130] on icon at bounding box center [427, 127] width 5 height 5
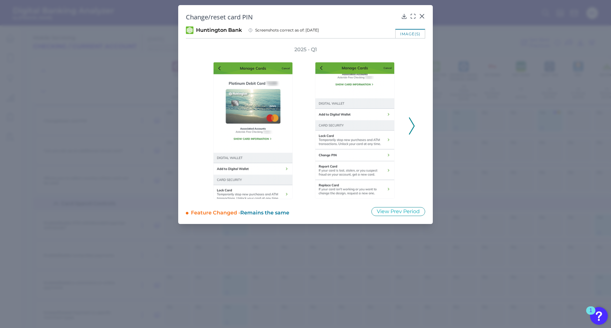
click at [414, 129] on icon at bounding box center [412, 125] width 6 height 17
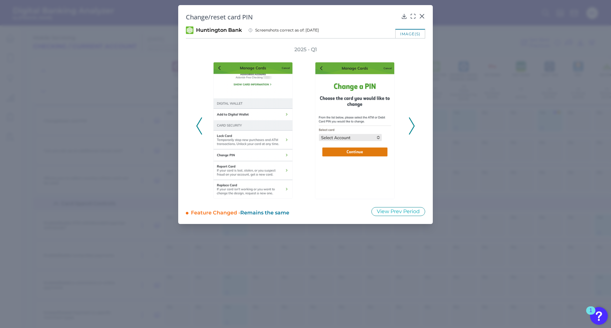
click at [414, 129] on icon at bounding box center [412, 125] width 6 height 17
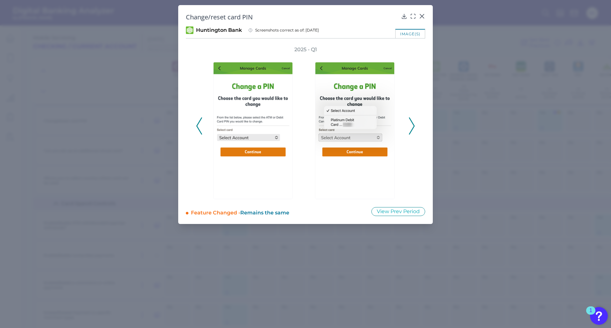
click at [414, 129] on icon at bounding box center [412, 125] width 6 height 17
click at [413, 128] on polyline at bounding box center [411, 126] width 5 height 16
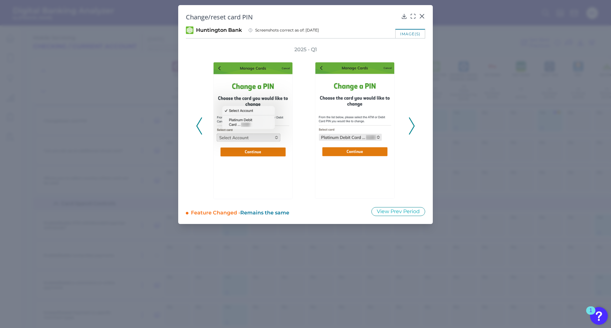
click at [413, 128] on polyline at bounding box center [411, 126] width 5 height 16
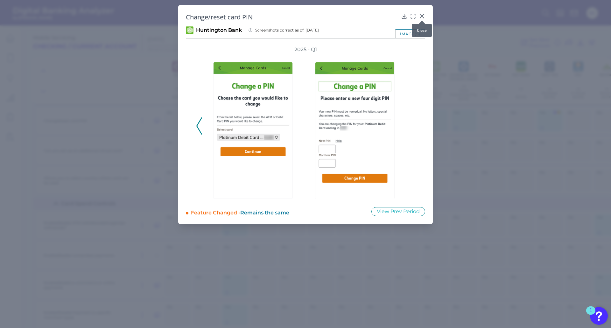
click at [422, 16] on icon at bounding box center [422, 16] width 4 height 4
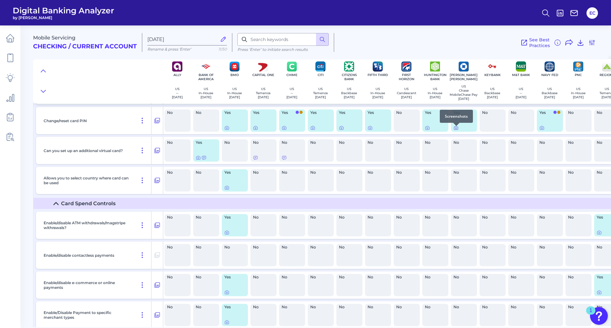
click at [456, 130] on icon at bounding box center [456, 127] width 5 height 5
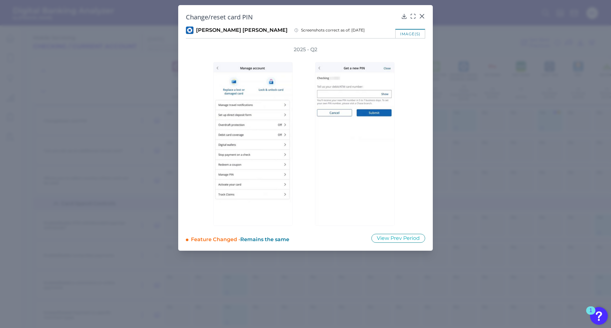
click at [400, 139] on div at bounding box center [356, 139] width 95 height 173
click at [422, 13] on icon at bounding box center [422, 16] width 6 height 6
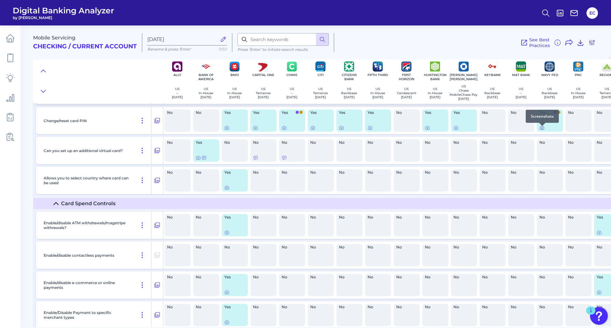
click at [541, 129] on icon at bounding box center [541, 128] width 1 height 1
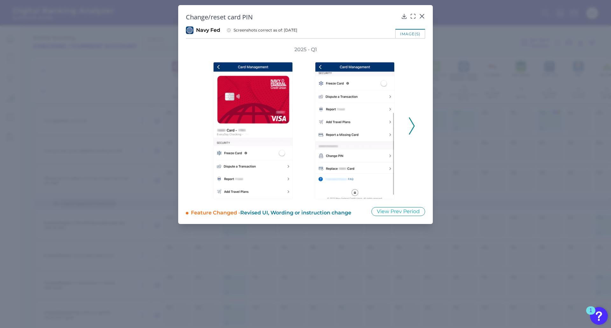
click at [407, 127] on div "2025 - Q1" at bounding box center [305, 122] width 219 height 153
click at [413, 125] on icon at bounding box center [412, 125] width 6 height 17
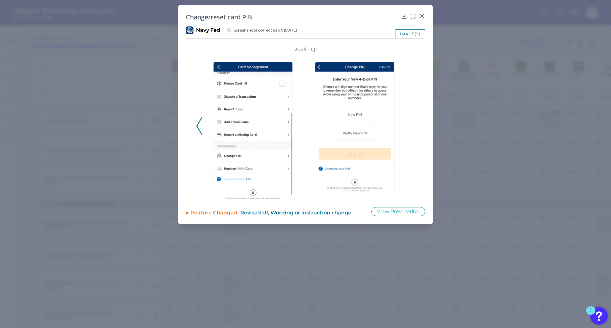
click at [413, 125] on div "2025 - Q1" at bounding box center [305, 122] width 219 height 153
click at [420, 17] on icon at bounding box center [422, 16] width 6 height 6
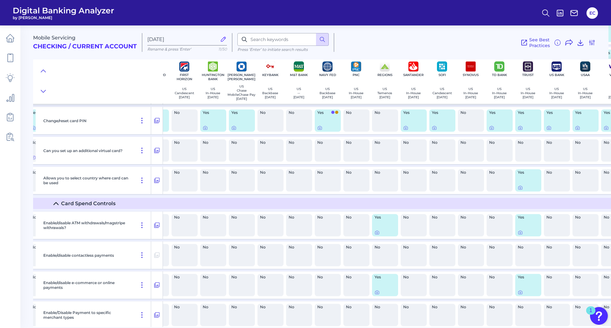
scroll to position [336, 274]
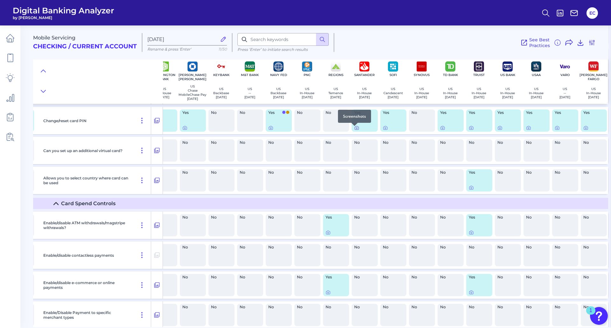
click at [355, 129] on icon at bounding box center [356, 127] width 5 height 5
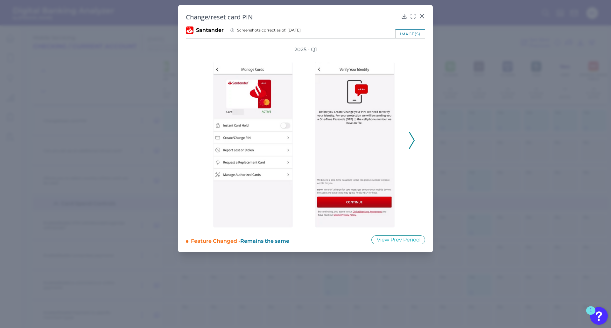
click at [412, 140] on icon at bounding box center [412, 140] width 6 height 17
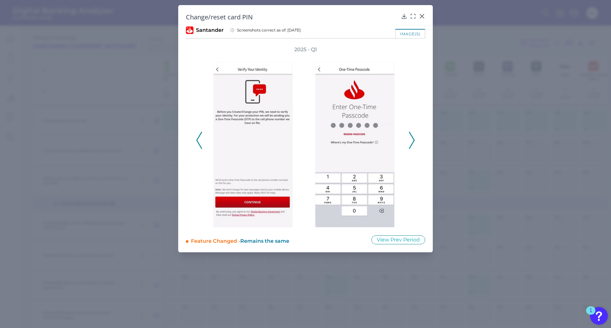
click at [410, 139] on icon at bounding box center [412, 140] width 6 height 17
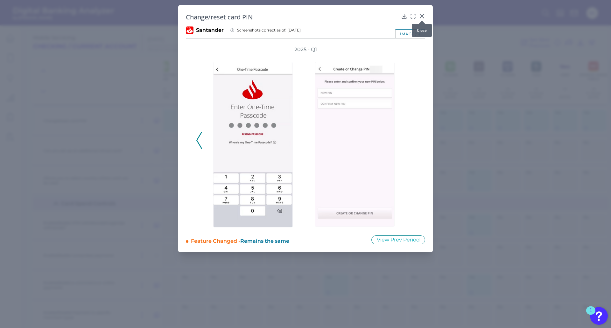
click at [424, 16] on icon at bounding box center [422, 16] width 6 height 6
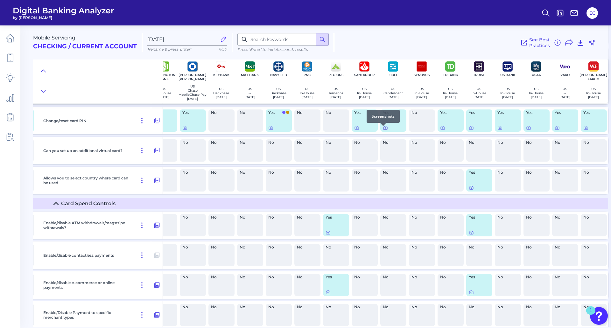
click at [383, 131] on icon at bounding box center [385, 127] width 5 height 5
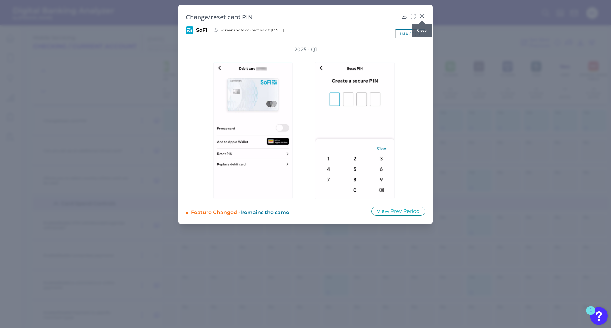
drag, startPoint x: 422, startPoint y: 15, endPoint x: 428, endPoint y: 32, distance: 17.7
click at [422, 15] on icon at bounding box center [422, 16] width 6 height 6
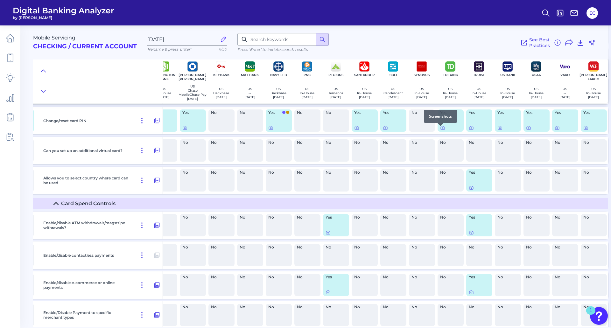
click at [441, 129] on div at bounding box center [440, 126] width 6 height 6
click at [440, 130] on icon at bounding box center [442, 127] width 5 height 5
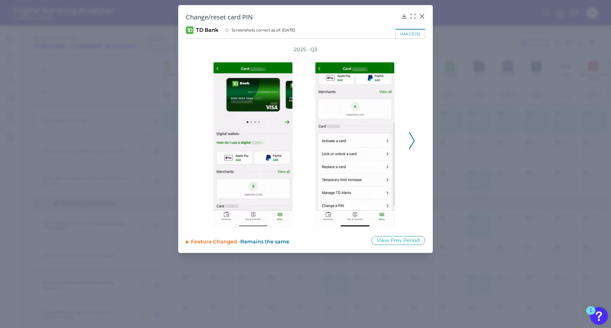
click at [410, 144] on icon at bounding box center [412, 140] width 6 height 17
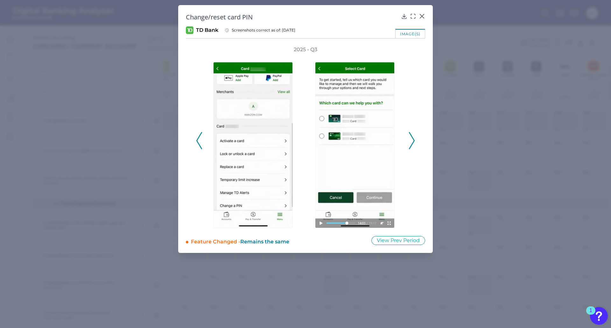
click at [410, 144] on icon at bounding box center [412, 140] width 6 height 17
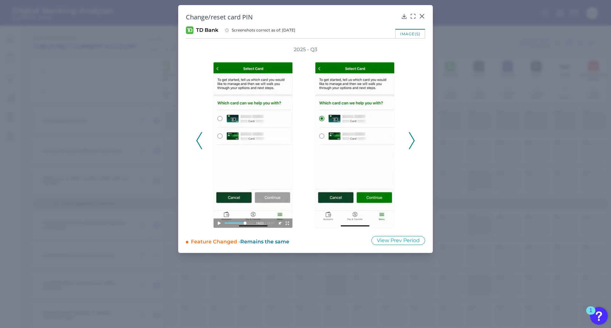
click at [410, 144] on icon at bounding box center [412, 140] width 6 height 17
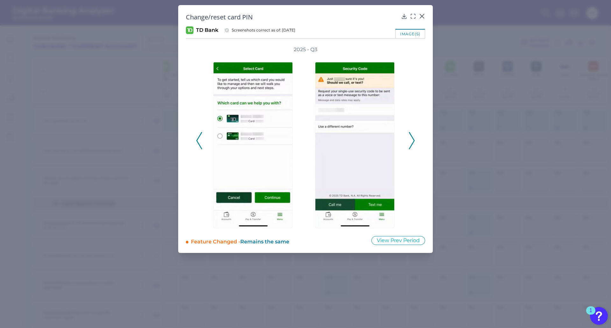
click at [410, 144] on icon at bounding box center [412, 140] width 6 height 17
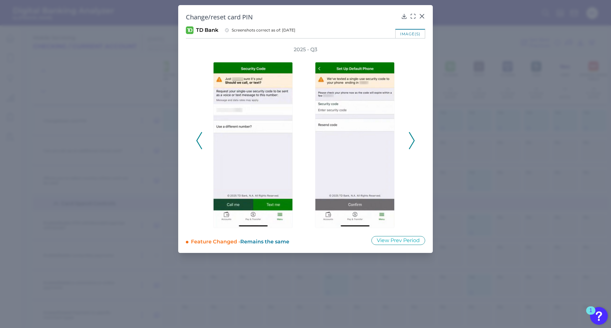
click at [411, 138] on icon at bounding box center [412, 140] width 6 height 17
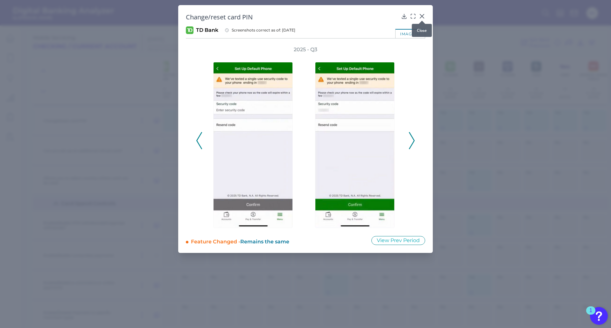
click at [422, 19] on div at bounding box center [422, 21] width 6 height 6
click at [411, 137] on icon at bounding box center [412, 140] width 6 height 17
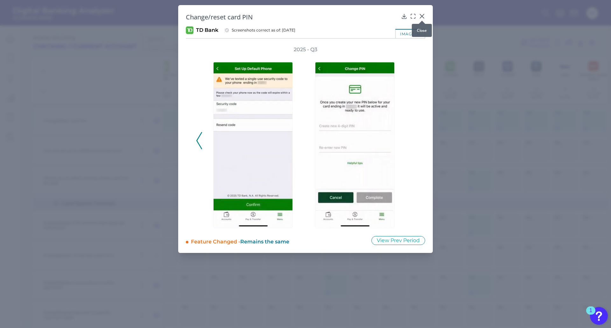
click at [421, 17] on icon at bounding box center [422, 16] width 4 height 4
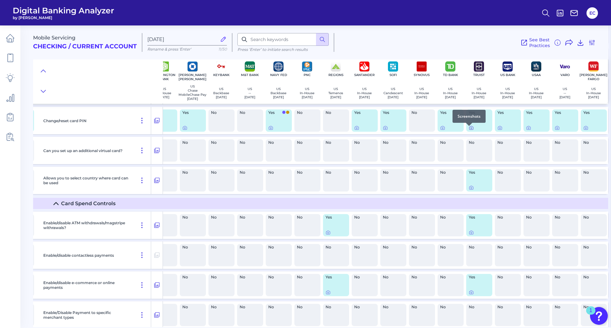
click at [469, 130] on icon at bounding box center [471, 127] width 5 height 5
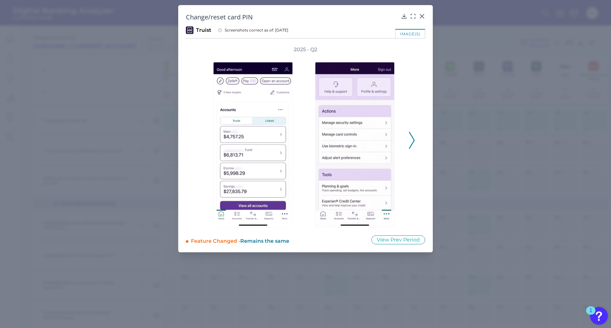
click at [412, 141] on icon at bounding box center [412, 140] width 6 height 17
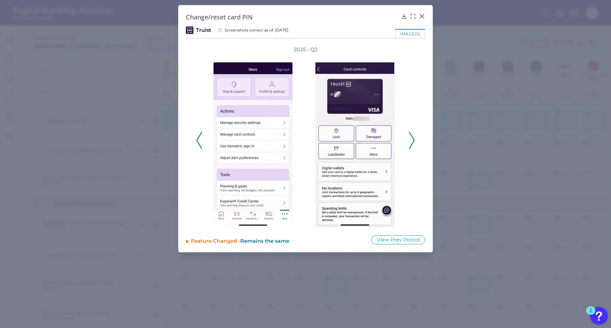
click at [412, 142] on icon at bounding box center [412, 140] width 6 height 17
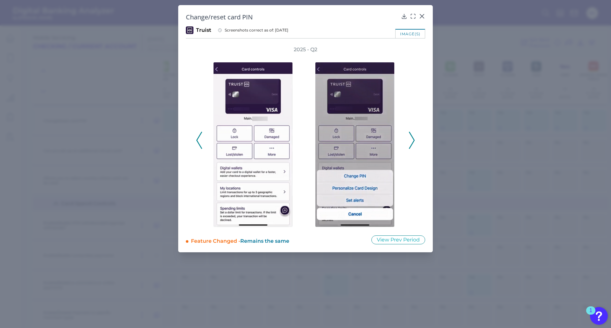
click at [412, 142] on icon at bounding box center [412, 140] width 6 height 17
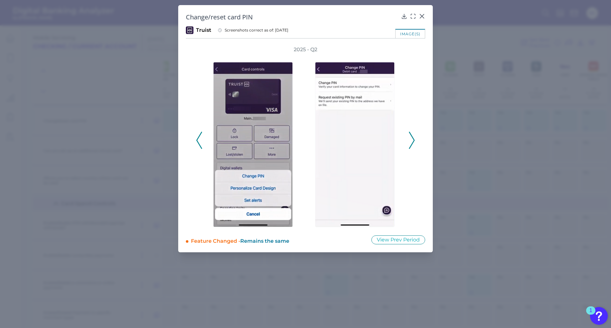
click at [412, 142] on icon at bounding box center [412, 140] width 6 height 17
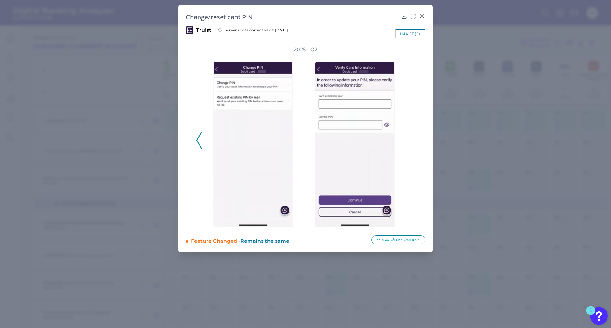
click at [412, 142] on div "2025 - Q2" at bounding box center [305, 136] width 219 height 181
click at [422, 17] on icon at bounding box center [422, 16] width 4 height 4
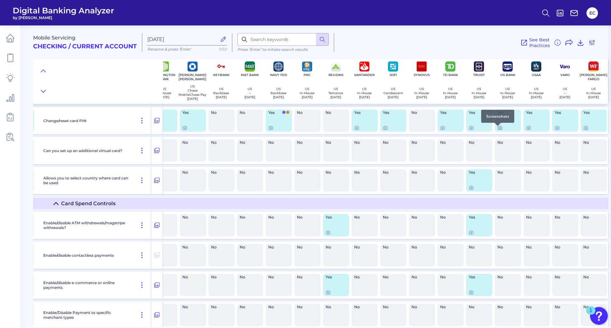
click at [499, 129] on icon at bounding box center [499, 128] width 1 height 1
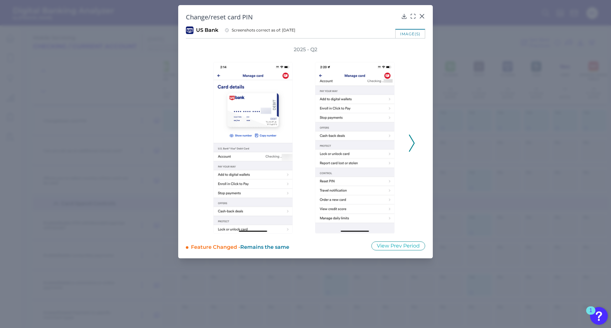
click at [412, 143] on icon at bounding box center [412, 143] width 6 height 17
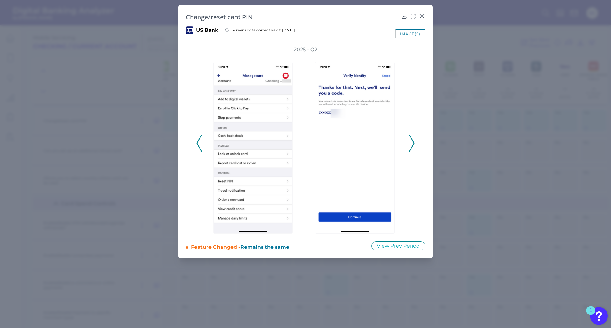
click at [412, 143] on icon at bounding box center [412, 143] width 6 height 17
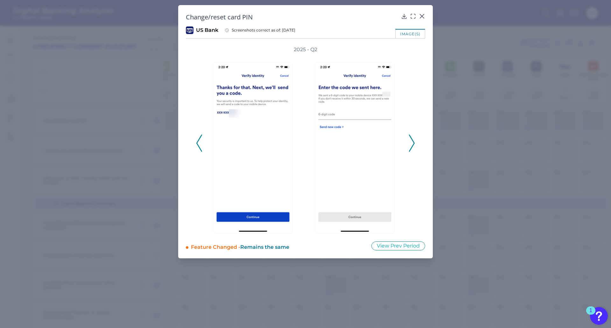
click at [412, 143] on icon at bounding box center [412, 143] width 6 height 17
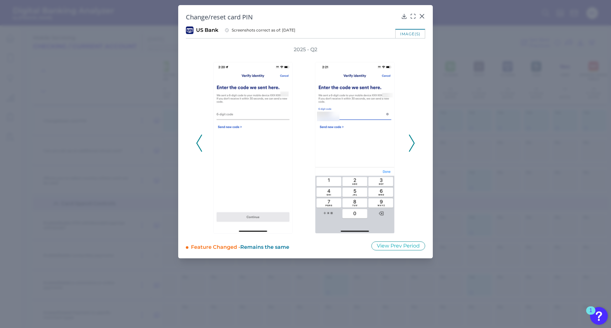
click at [412, 143] on icon at bounding box center [412, 143] width 6 height 17
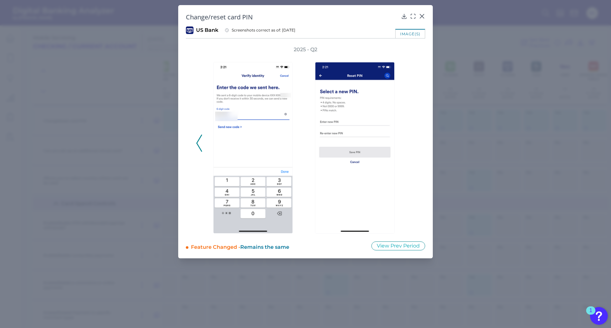
click at [412, 143] on div "2025 - Q2" at bounding box center [305, 139] width 219 height 187
click at [423, 16] on icon at bounding box center [422, 16] width 6 height 6
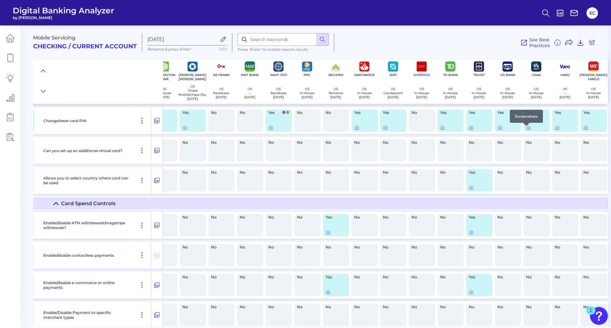
click at [525, 129] on div at bounding box center [526, 126] width 6 height 6
click at [526, 131] on icon at bounding box center [528, 127] width 5 height 5
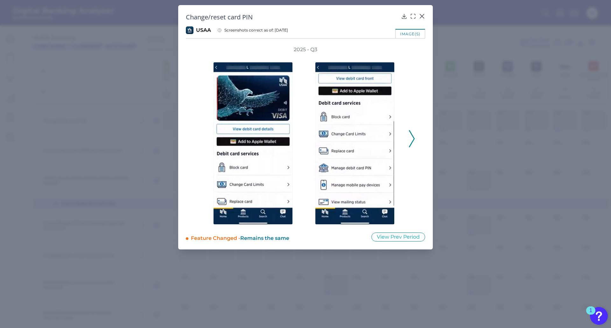
click at [414, 141] on icon at bounding box center [412, 138] width 6 height 17
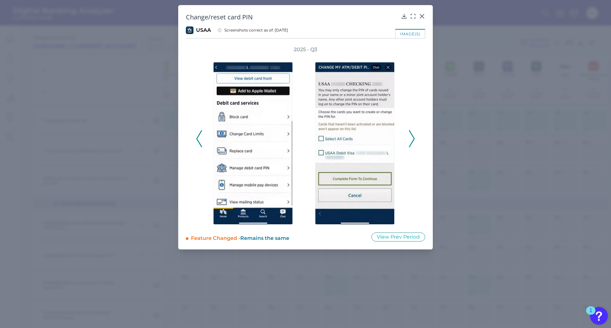
click at [414, 141] on icon at bounding box center [412, 138] width 6 height 17
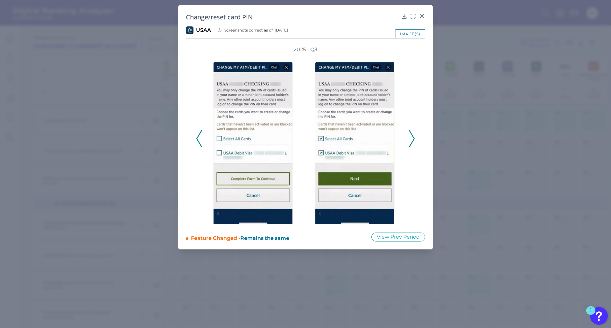
click at [413, 140] on icon at bounding box center [412, 138] width 6 height 17
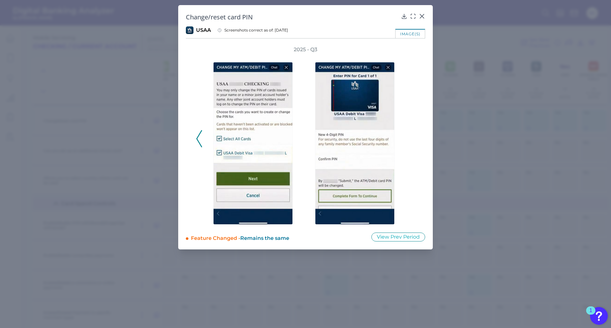
click at [413, 140] on div "2025 - Q3" at bounding box center [305, 135] width 219 height 179
click at [419, 15] on icon at bounding box center [422, 16] width 6 height 6
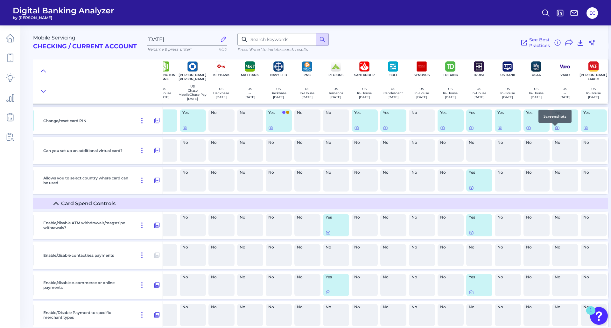
click at [555, 131] on icon at bounding box center [557, 127] width 5 height 5
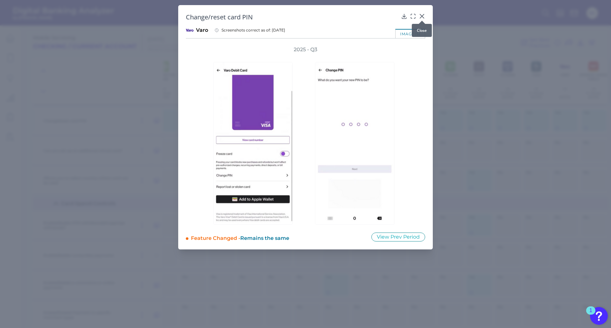
click at [422, 16] on icon at bounding box center [422, 16] width 4 height 4
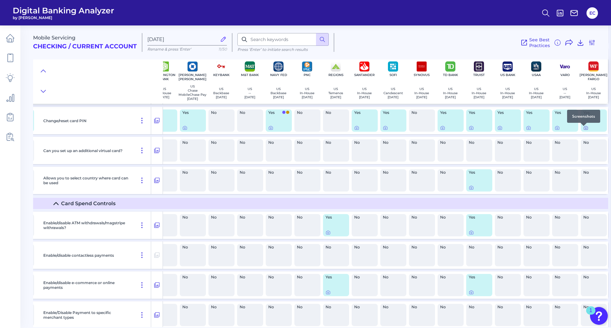
click at [585, 129] on icon at bounding box center [585, 128] width 1 height 1
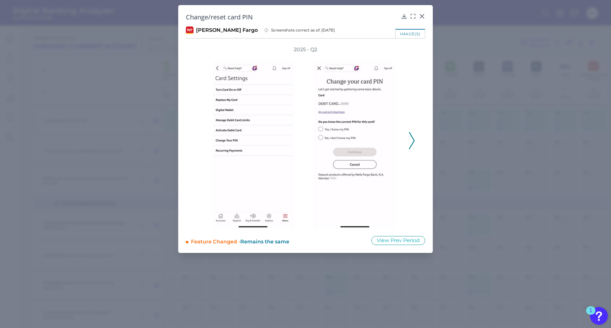
click at [409, 138] on icon at bounding box center [412, 140] width 6 height 17
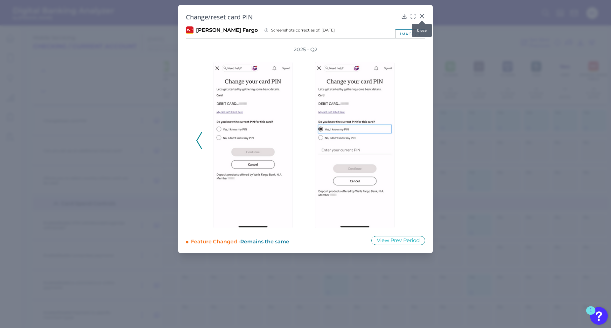
click at [422, 16] on icon at bounding box center [422, 16] width 4 height 4
